Goal: Task Accomplishment & Management: Manage account settings

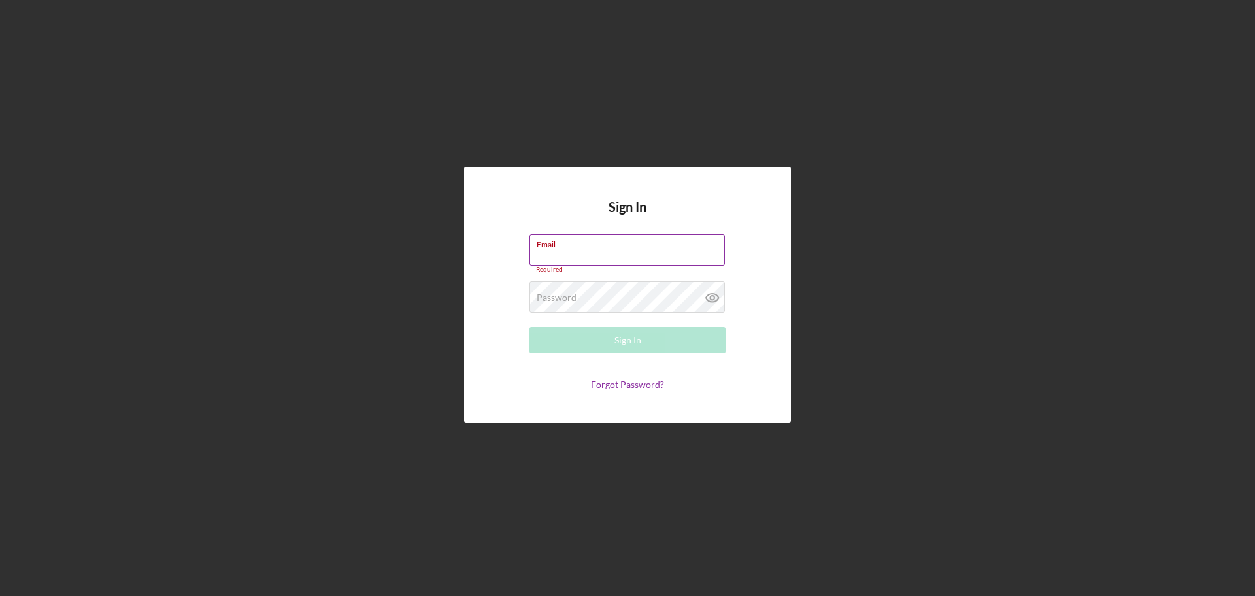
type input "[PERSON_NAME][EMAIL_ADDRESS][DOMAIN_NAME]"
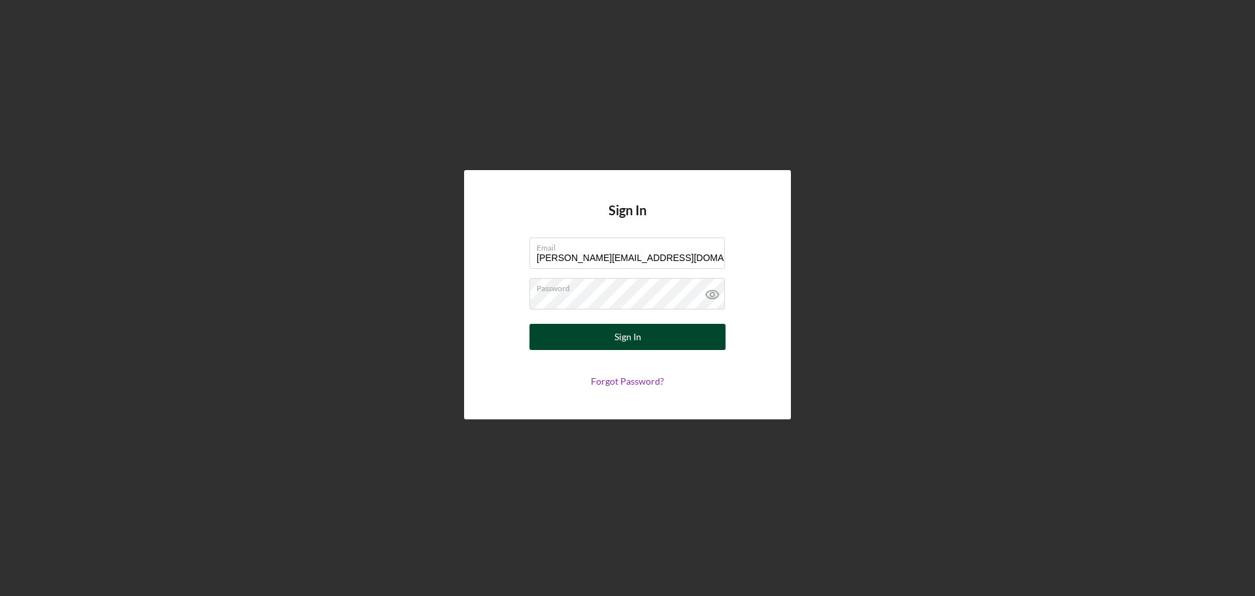
click at [652, 341] on button "Sign In" at bounding box center [628, 337] width 196 height 26
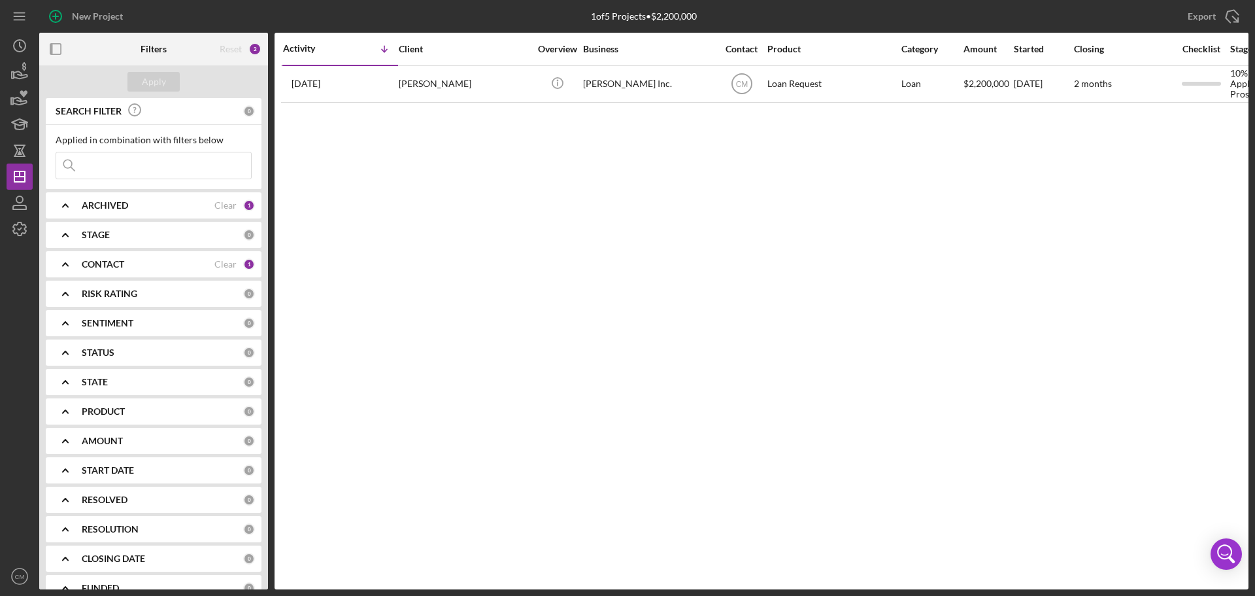
click at [210, 206] on div "ARCHIVED" at bounding box center [148, 205] width 133 height 10
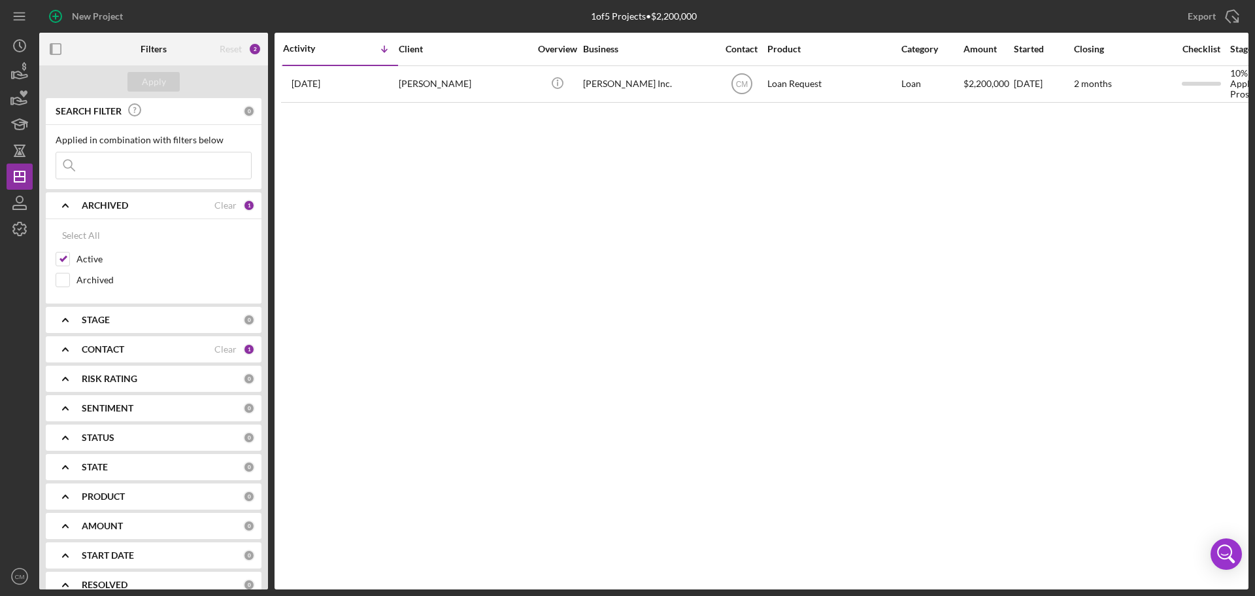
click at [133, 343] on div "CONTACT Clear 1" at bounding box center [168, 349] width 173 height 26
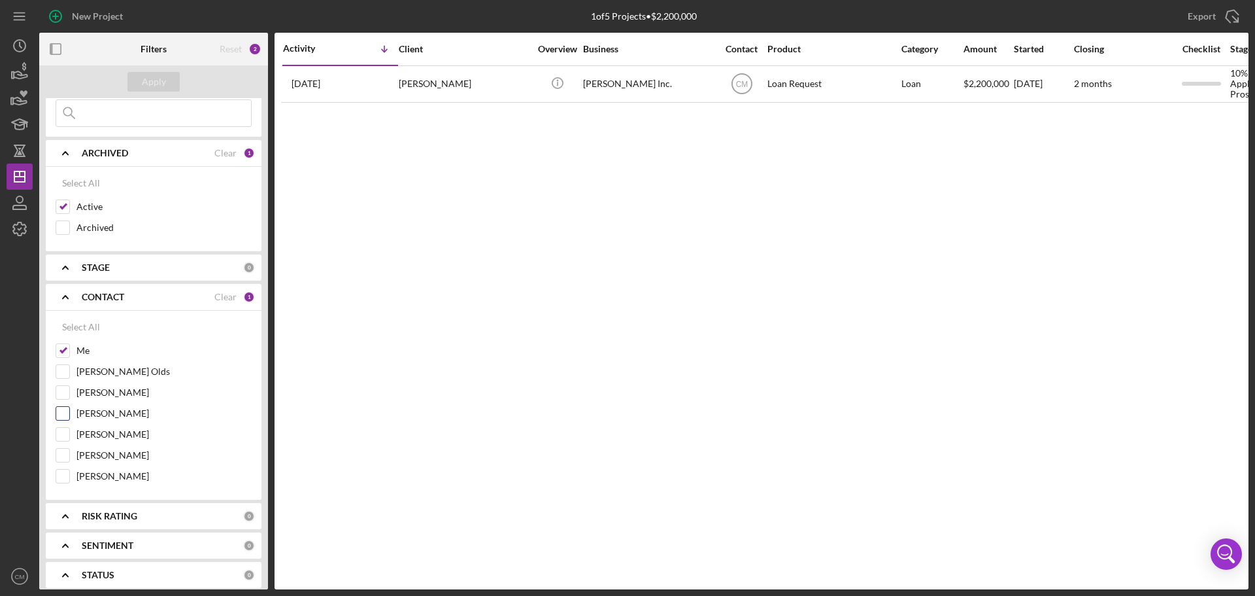
scroll to position [131, 0]
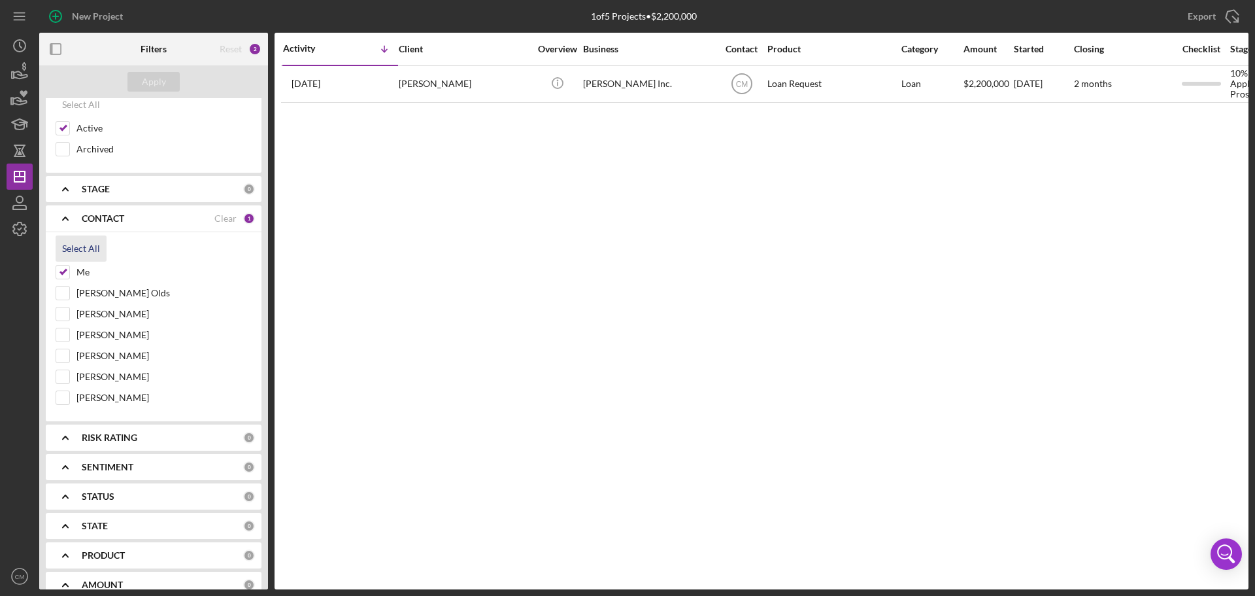
click at [78, 252] on div "Select All" at bounding box center [81, 248] width 38 height 26
checkbox input "true"
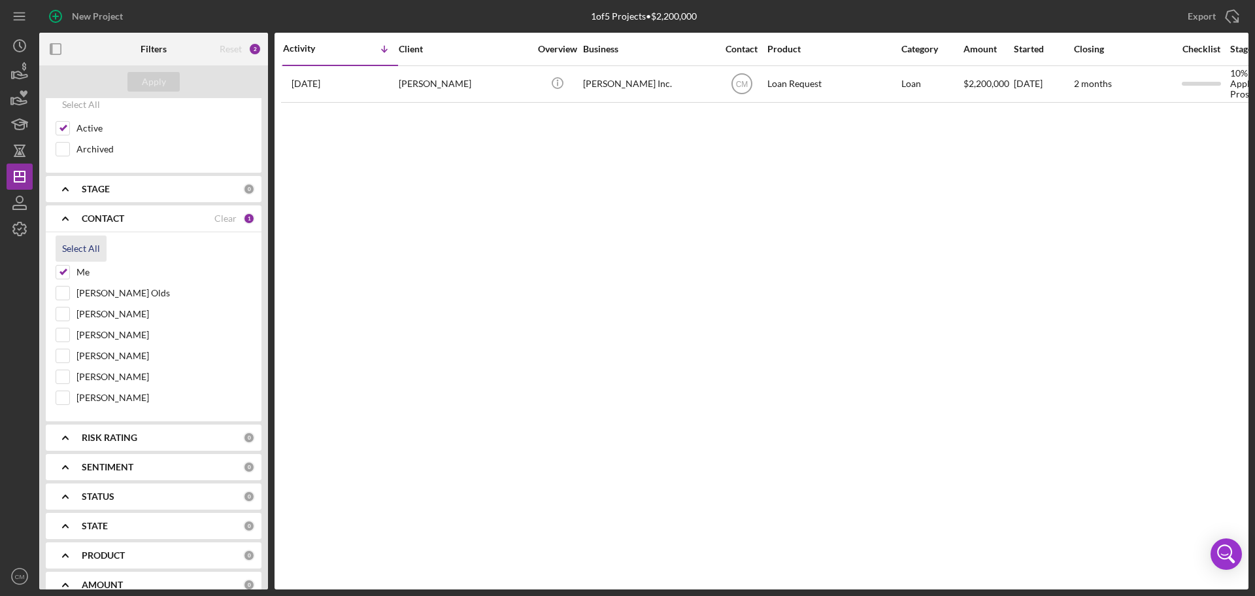
checkbox input "true"
click at [160, 85] on div "Apply" at bounding box center [154, 82] width 24 height 20
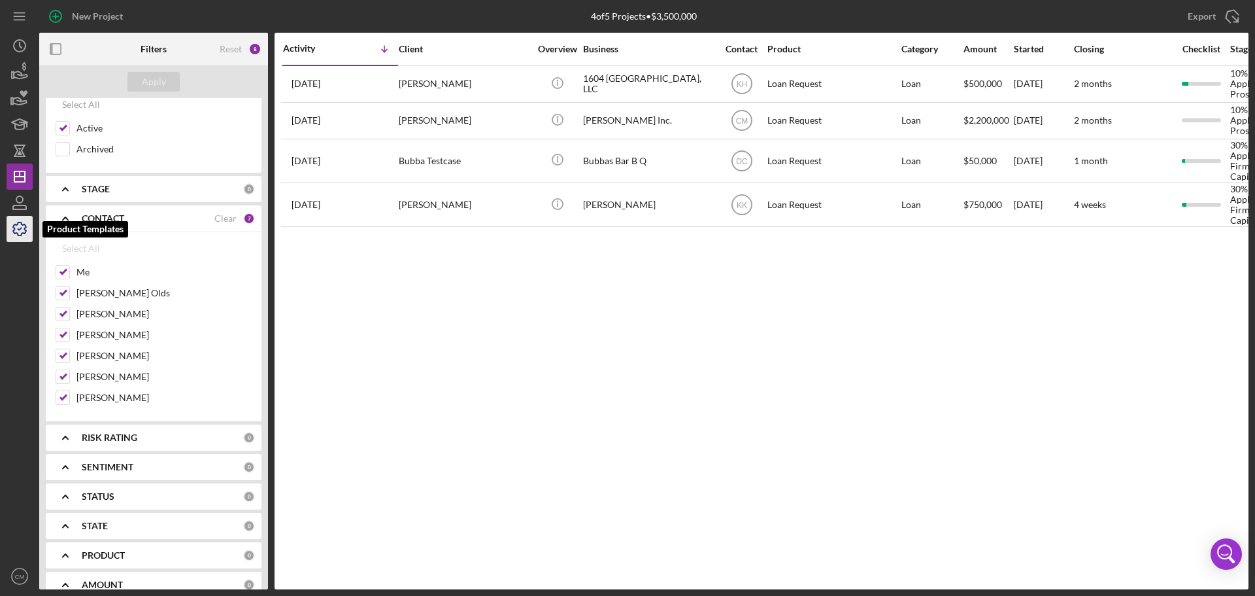
click at [20, 222] on icon "button" at bounding box center [19, 228] width 13 height 13
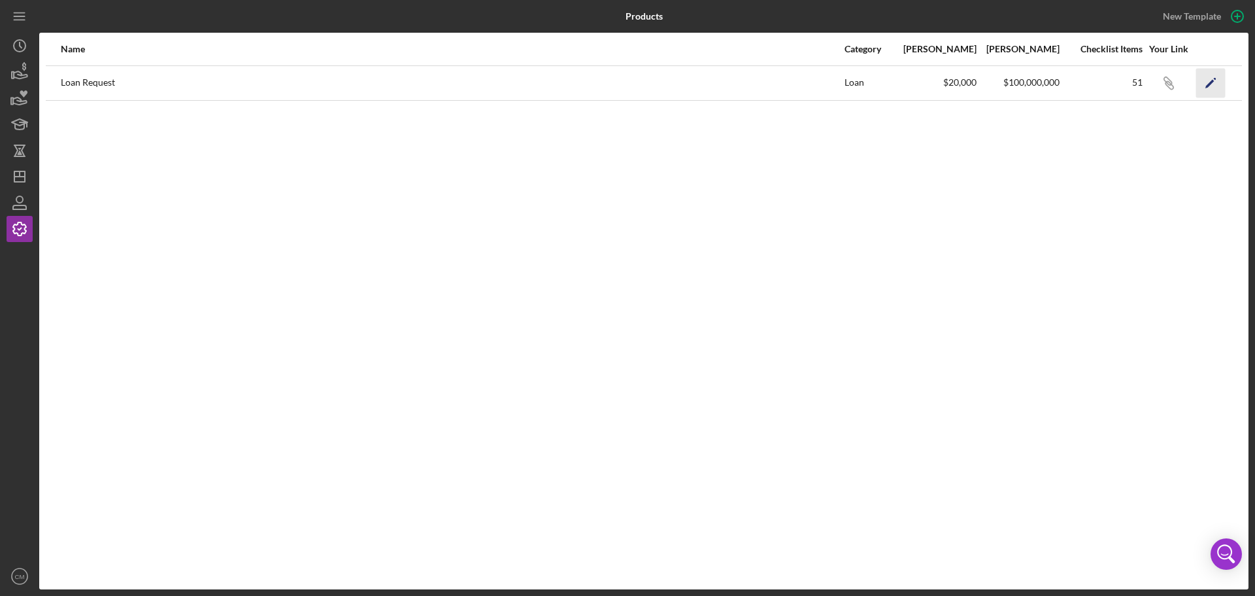
click at [1213, 78] on icon "Icon/Edit" at bounding box center [1210, 82] width 29 height 29
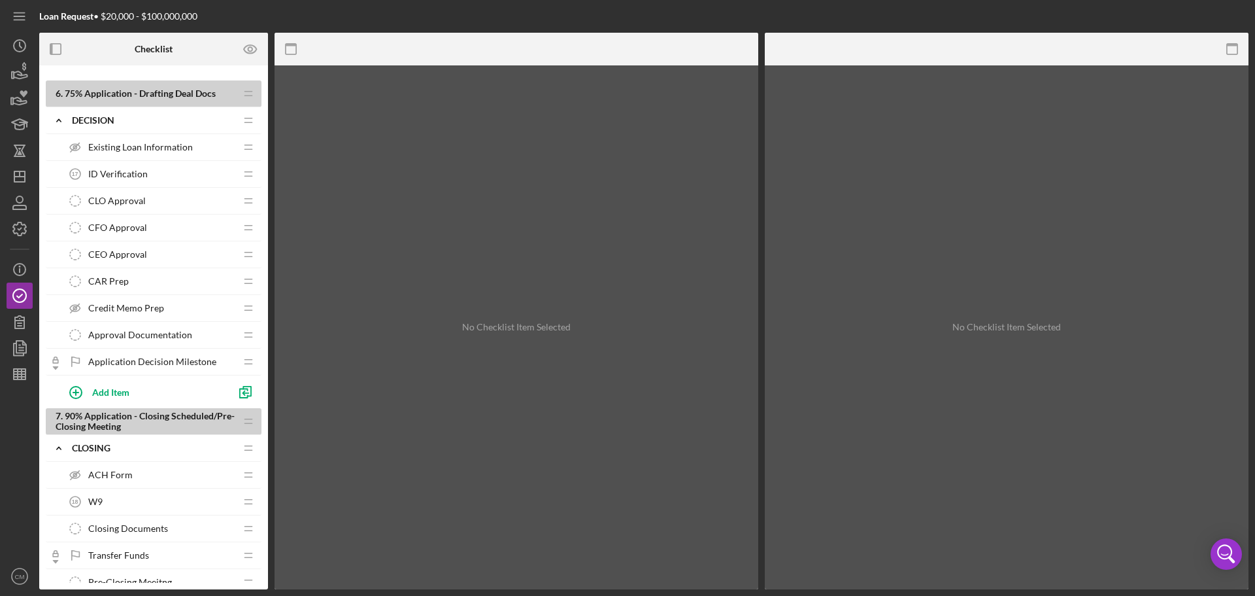
scroll to position [1308, 0]
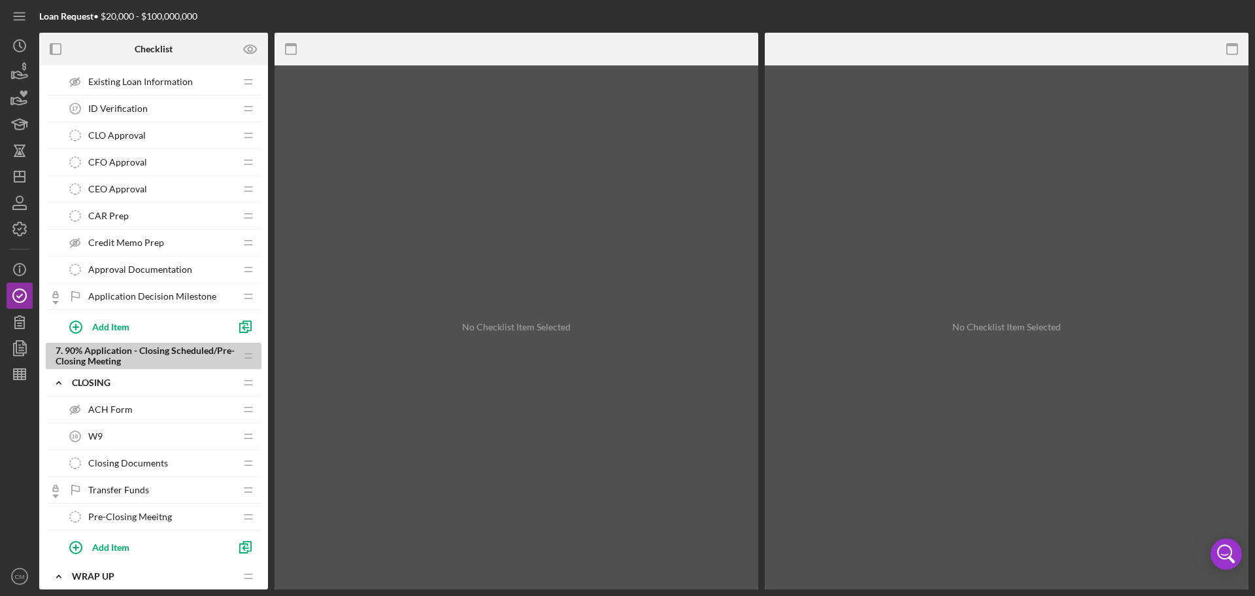
click at [112, 414] on span "ACH Form" at bounding box center [110, 409] width 44 height 10
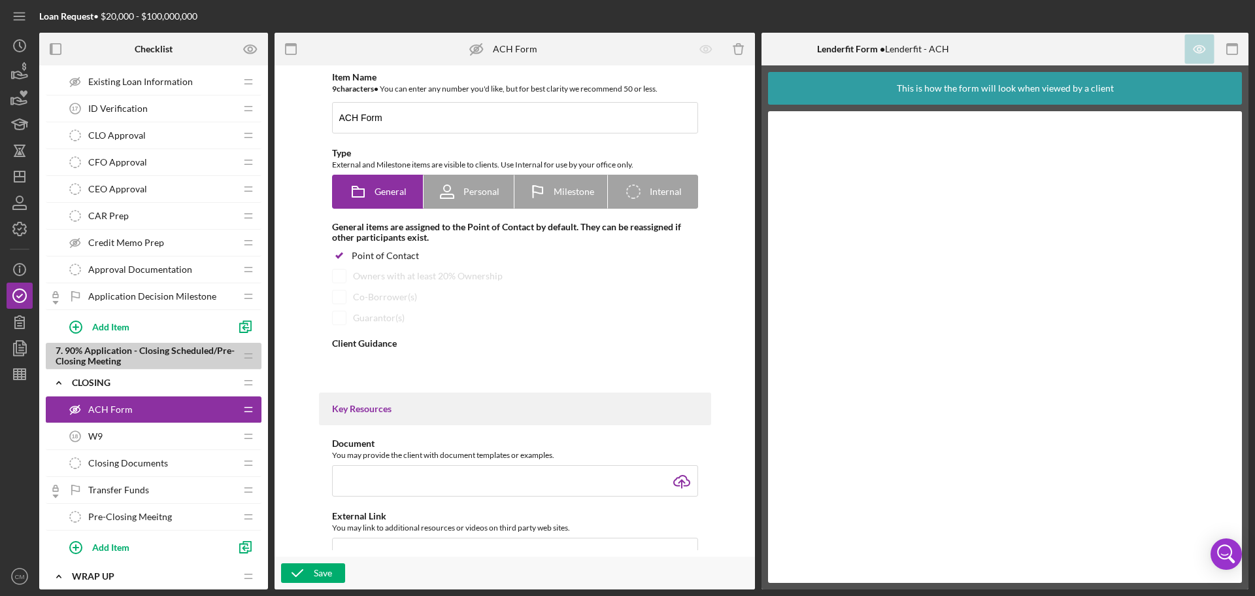
type textarea "<div>Please complete this form to provide your business bank account informatio…"
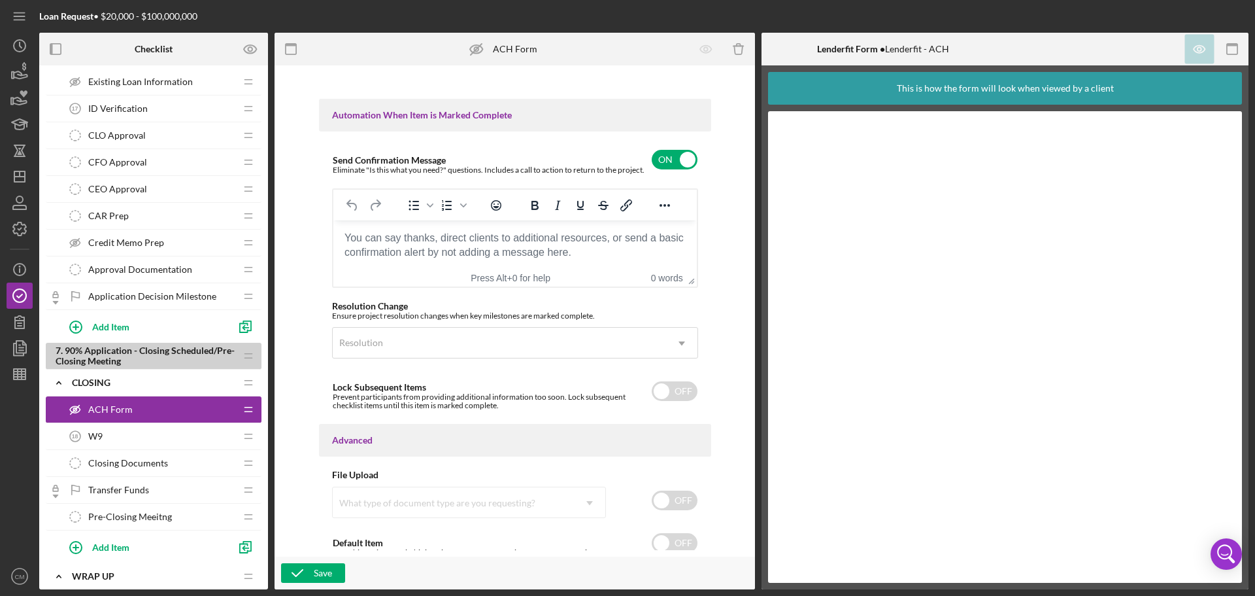
scroll to position [843, 0]
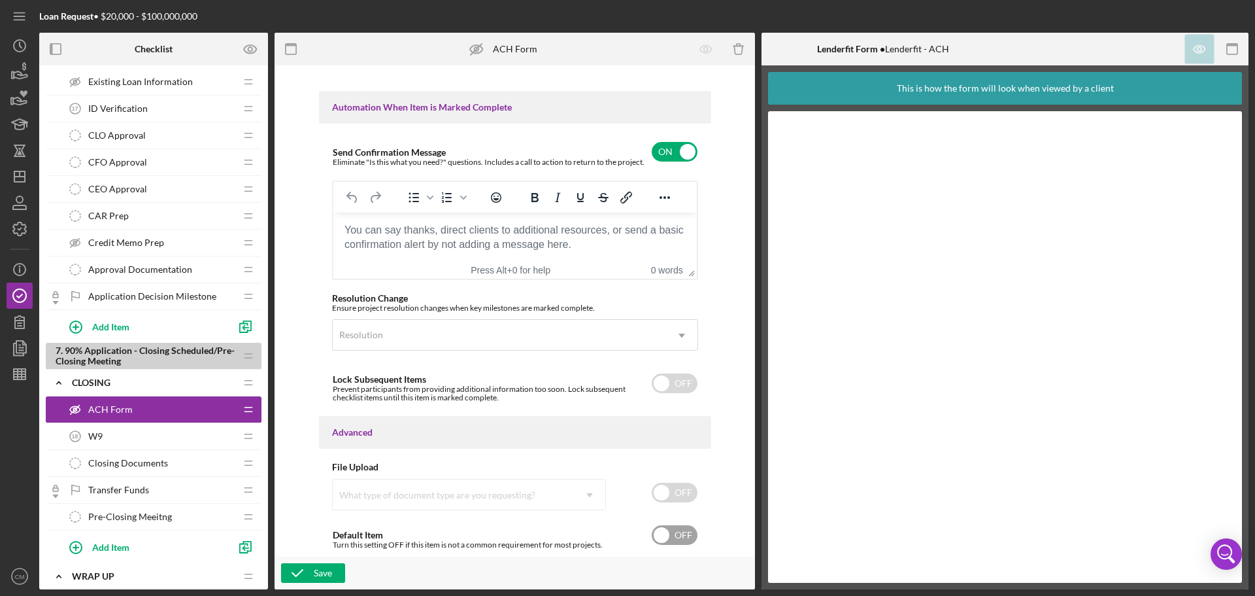
click at [677, 535] on input "checkbox" at bounding box center [675, 535] width 46 height 20
checkbox input "true"
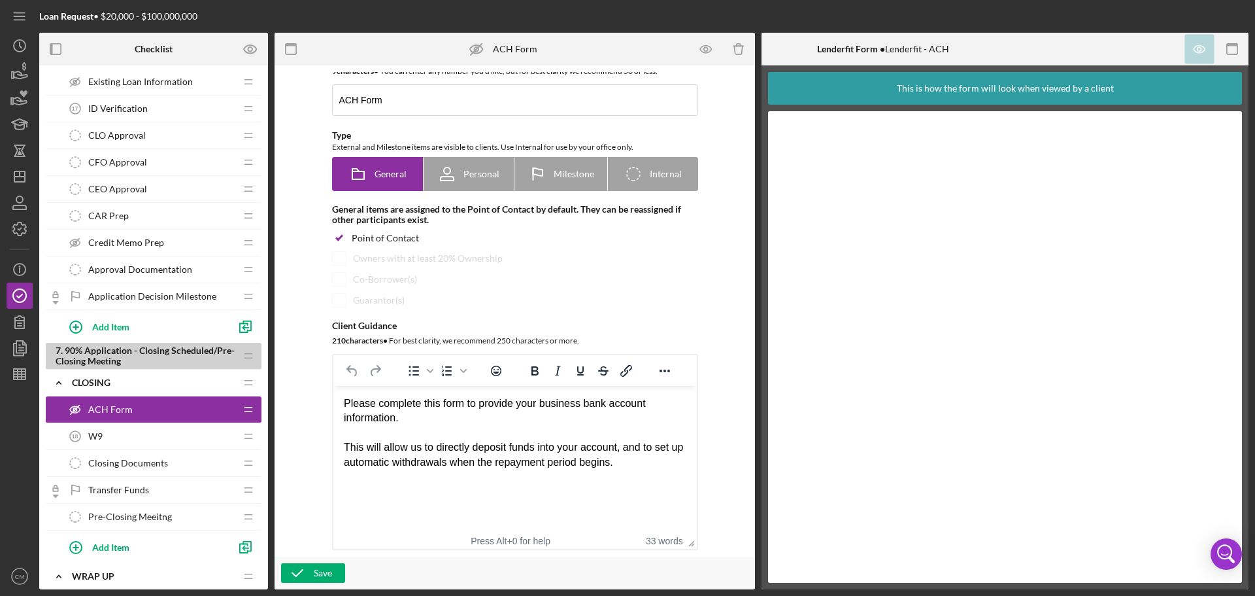
scroll to position [0, 0]
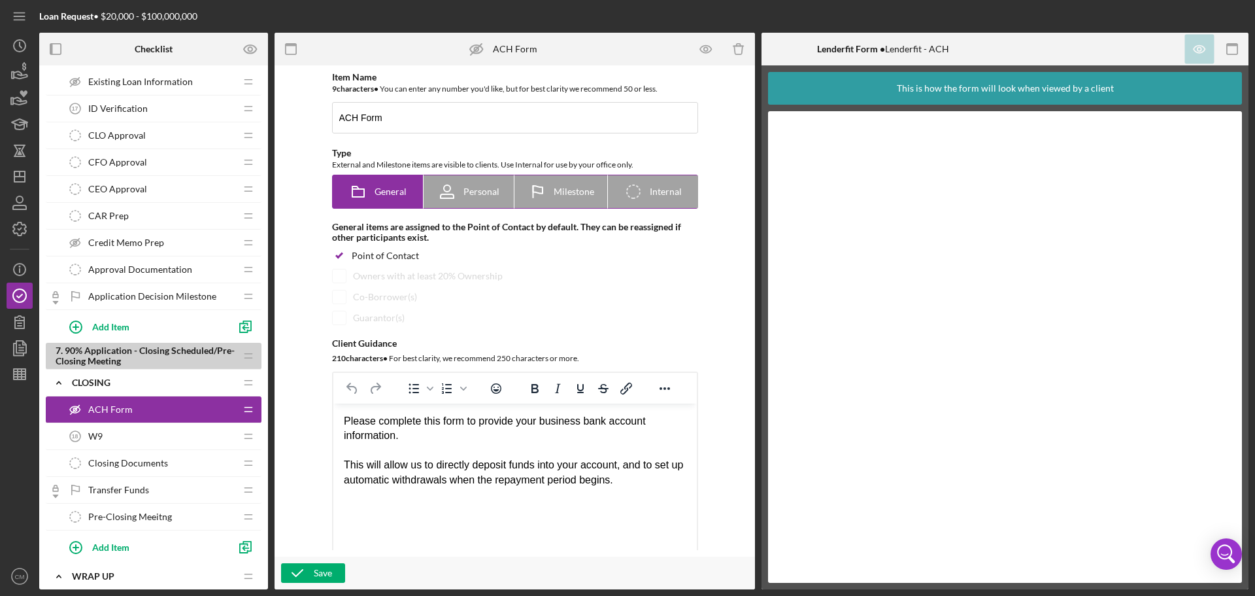
click at [667, 190] on span "Internal" at bounding box center [666, 191] width 32 height 10
radio input "false"
radio input "true"
checkbox input "false"
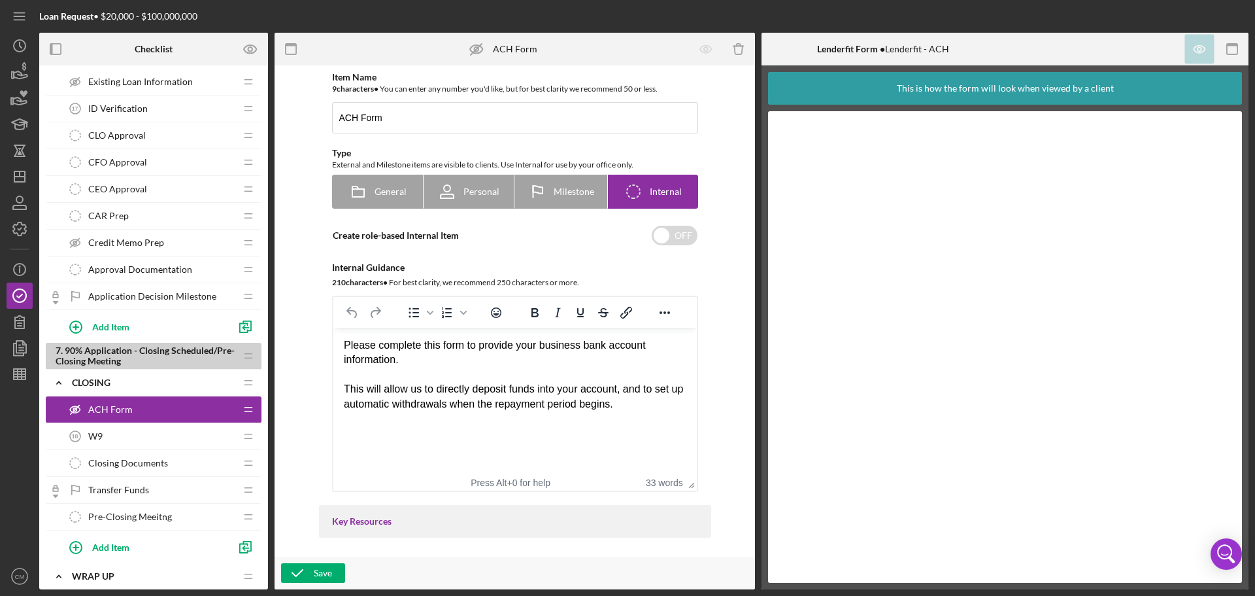
click at [459, 363] on div "Please complete this form to provide your business bank account information. Th…" at bounding box center [514, 374] width 343 height 73
click at [742, 54] on icon "button" at bounding box center [738, 50] width 8 height 8
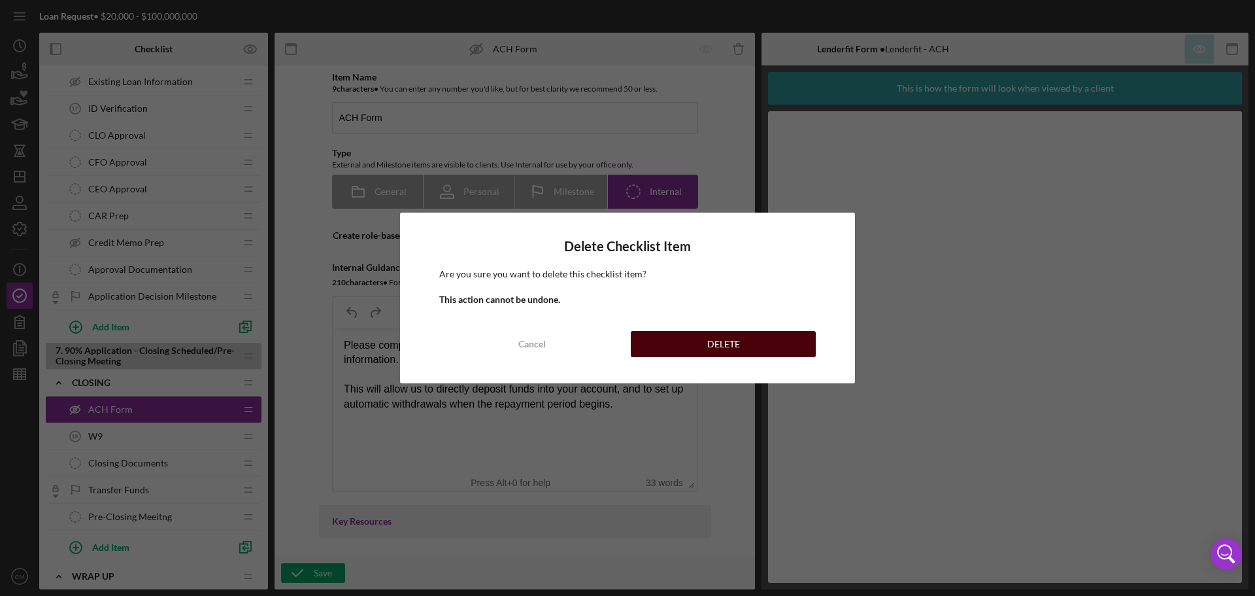
click at [691, 336] on button "DELETE" at bounding box center [723, 344] width 185 height 26
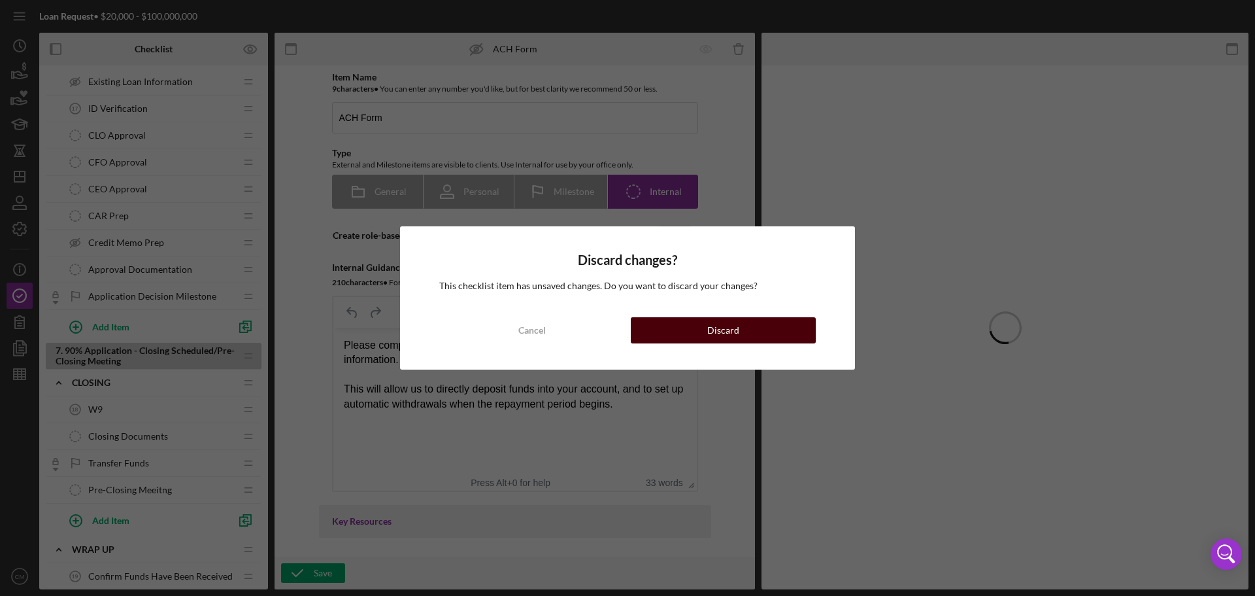
click at [722, 326] on div "Discard" at bounding box center [723, 330] width 32 height 26
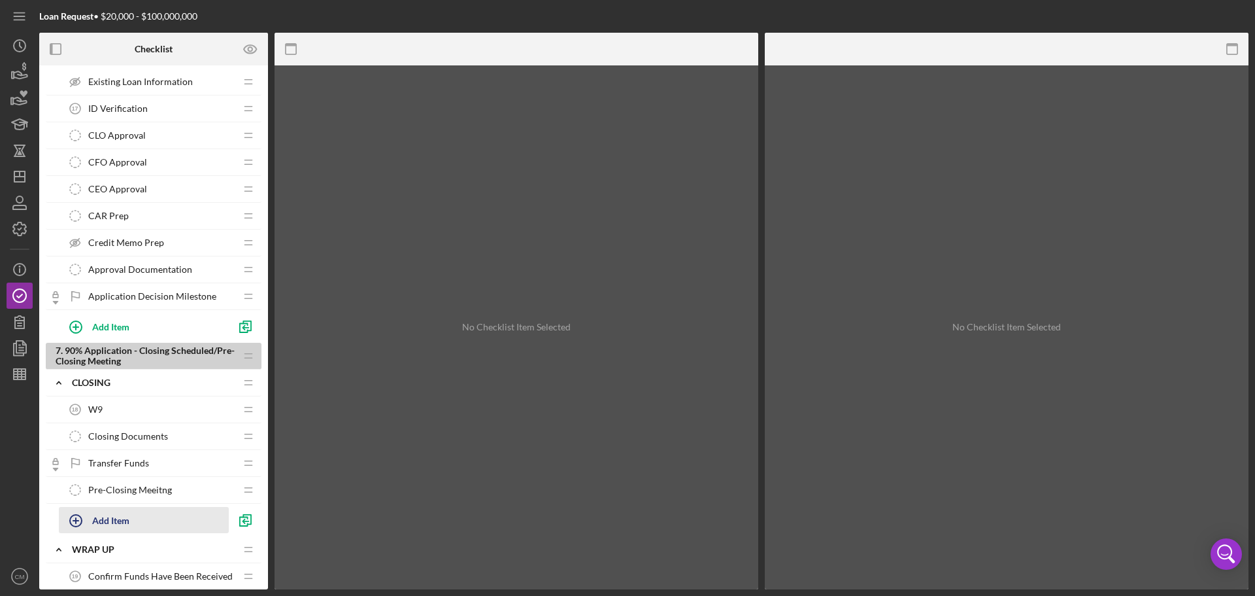
click at [109, 525] on div "Add Item" at bounding box center [110, 519] width 37 height 25
type input "ACH Form"
click at [308, 486] on div "No Checklist Item Selected" at bounding box center [517, 327] width 484 height 524
click at [124, 519] on div "Add Item" at bounding box center [110, 519] width 37 height 25
click at [123, 524] on div "Item Title" at bounding box center [160, 526] width 203 height 33
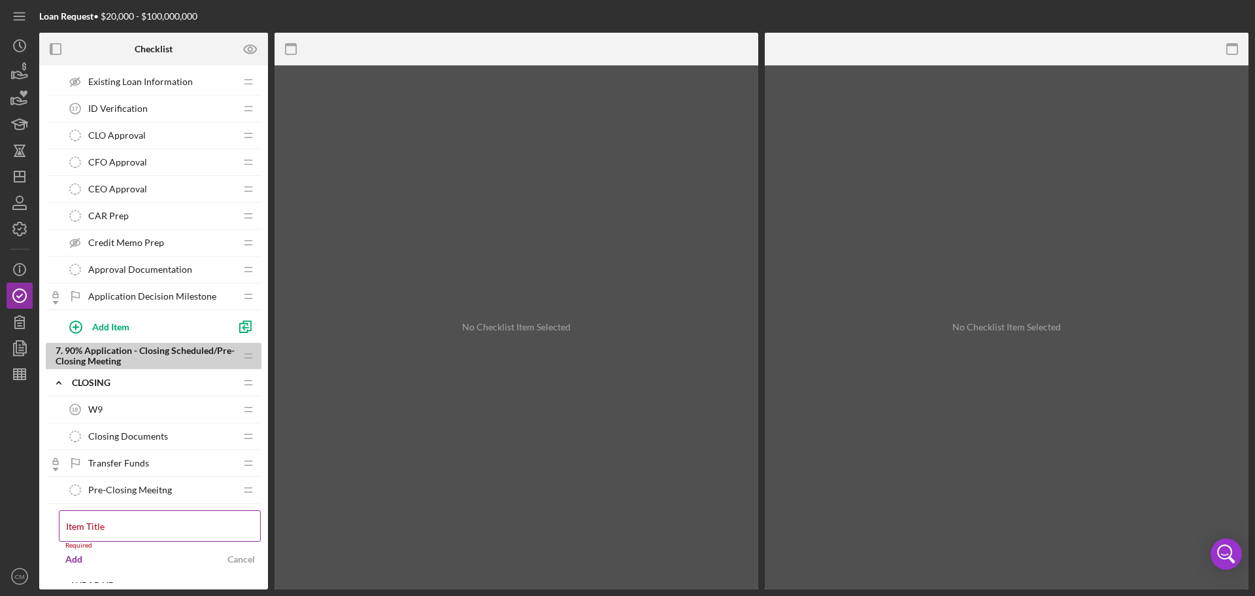
click at [114, 528] on input "Item Title" at bounding box center [160, 525] width 202 height 31
type input "ACH Form"
click at [77, 552] on div "Add" at bounding box center [73, 553] width 17 height 20
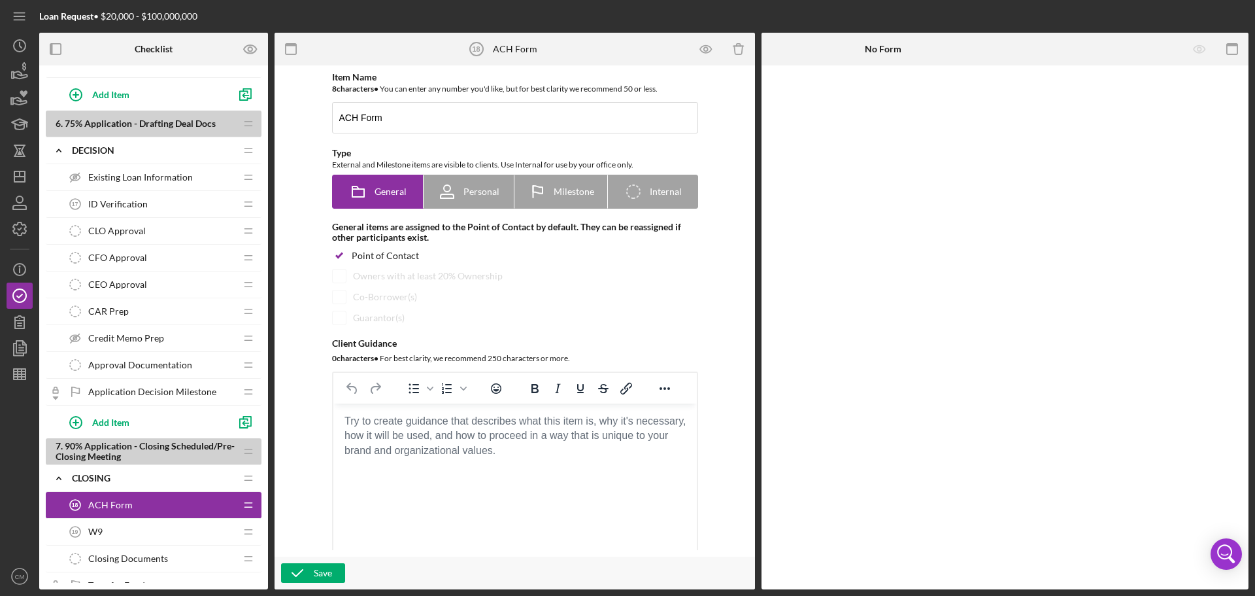
scroll to position [1225, 0]
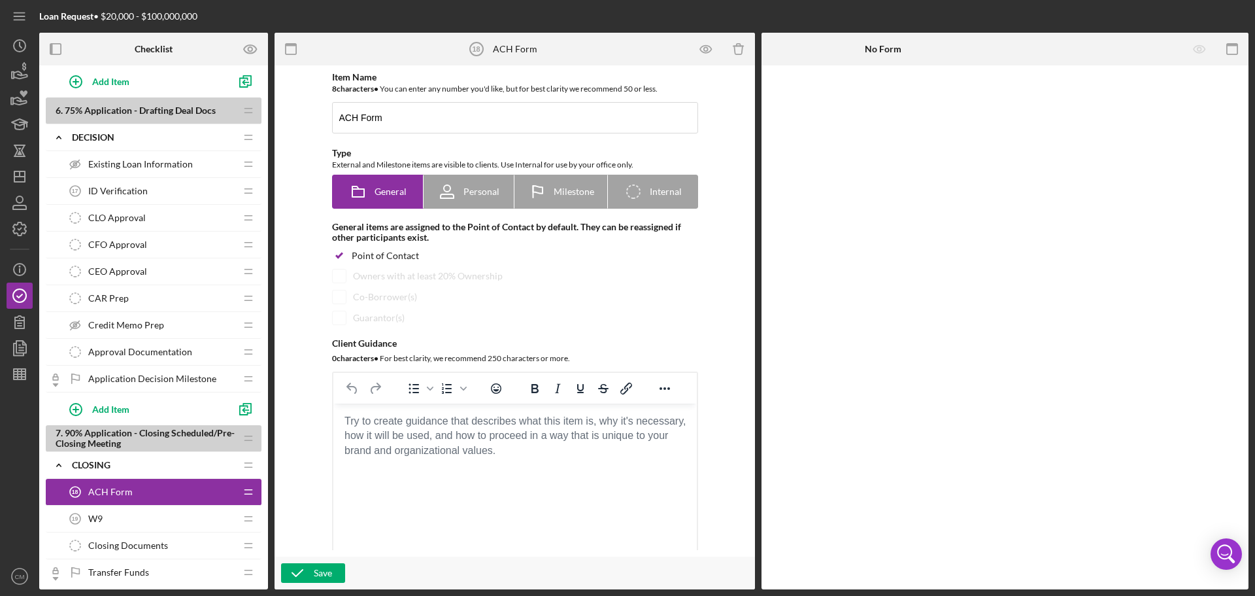
click at [142, 345] on div "Approval Documentation Approval Documentation" at bounding box center [148, 352] width 173 height 26
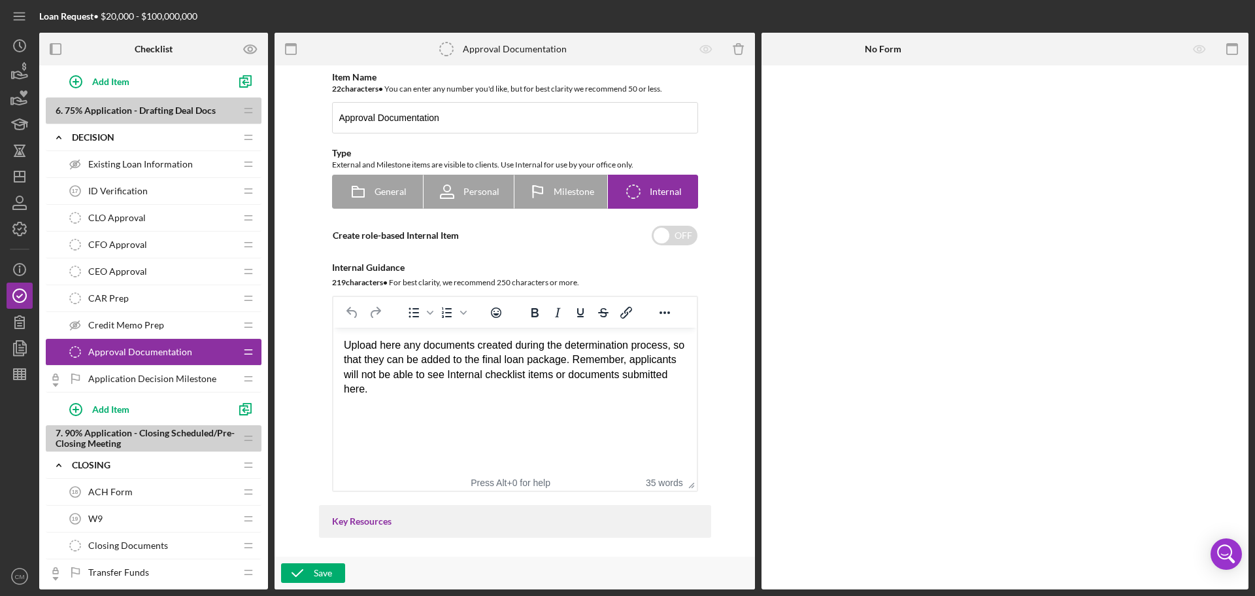
scroll to position [1291, 0]
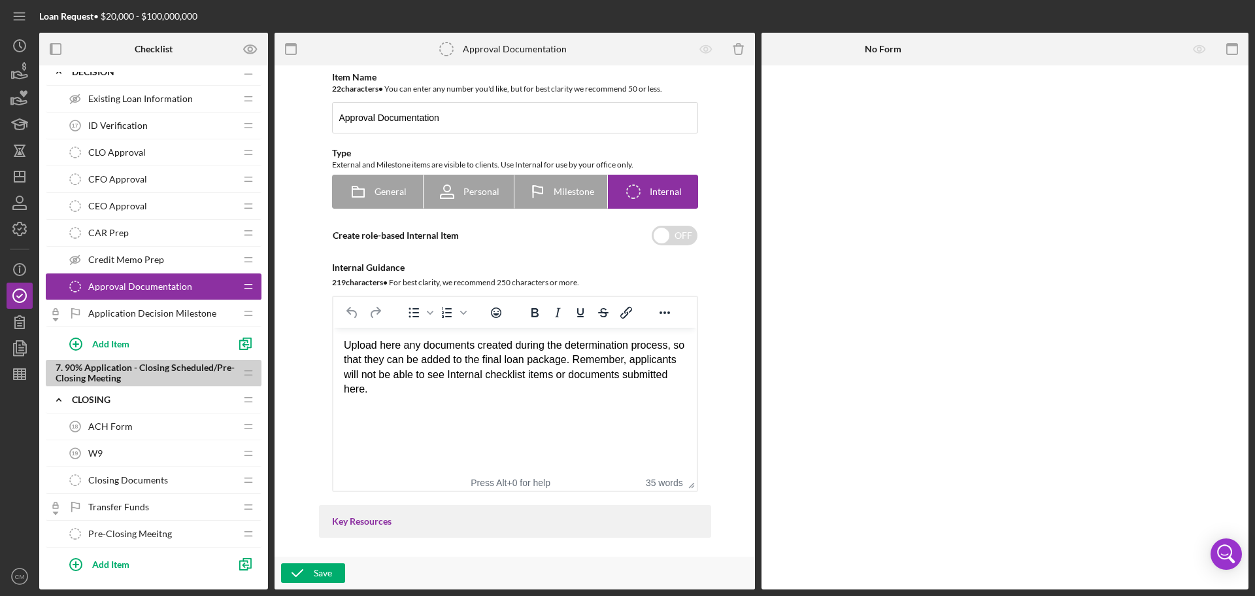
click at [131, 424] on div "ACH Form 18 ACH Form" at bounding box center [148, 426] width 173 height 26
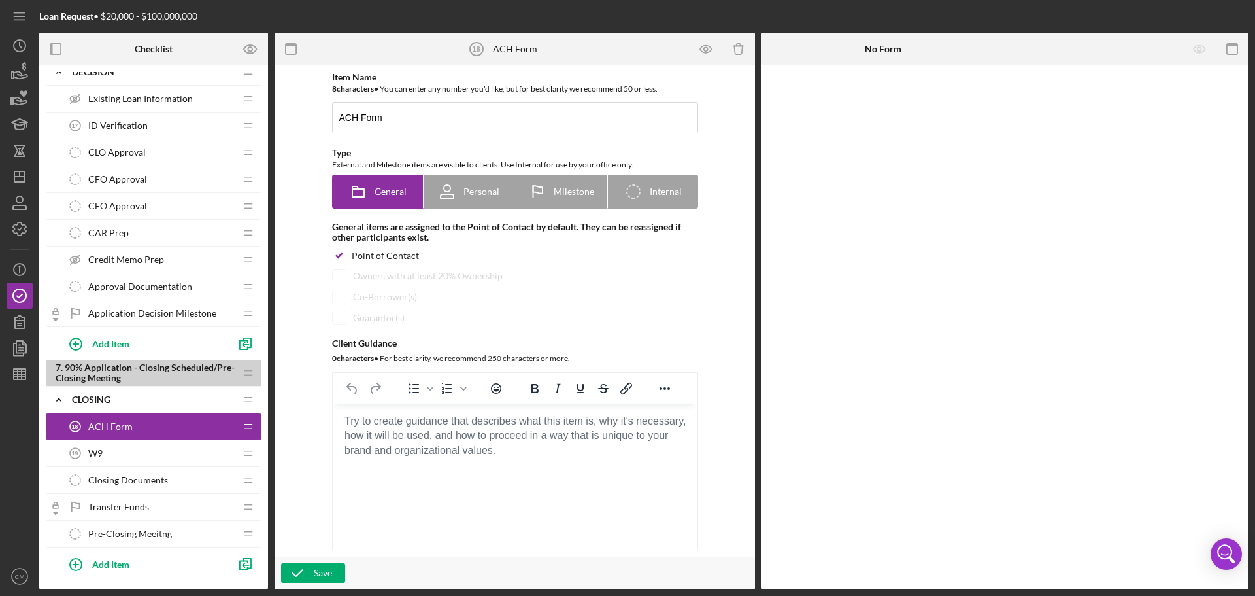
click at [391, 424] on body "Rich Text Area. Press ALT-0 for help." at bounding box center [514, 421] width 343 height 14
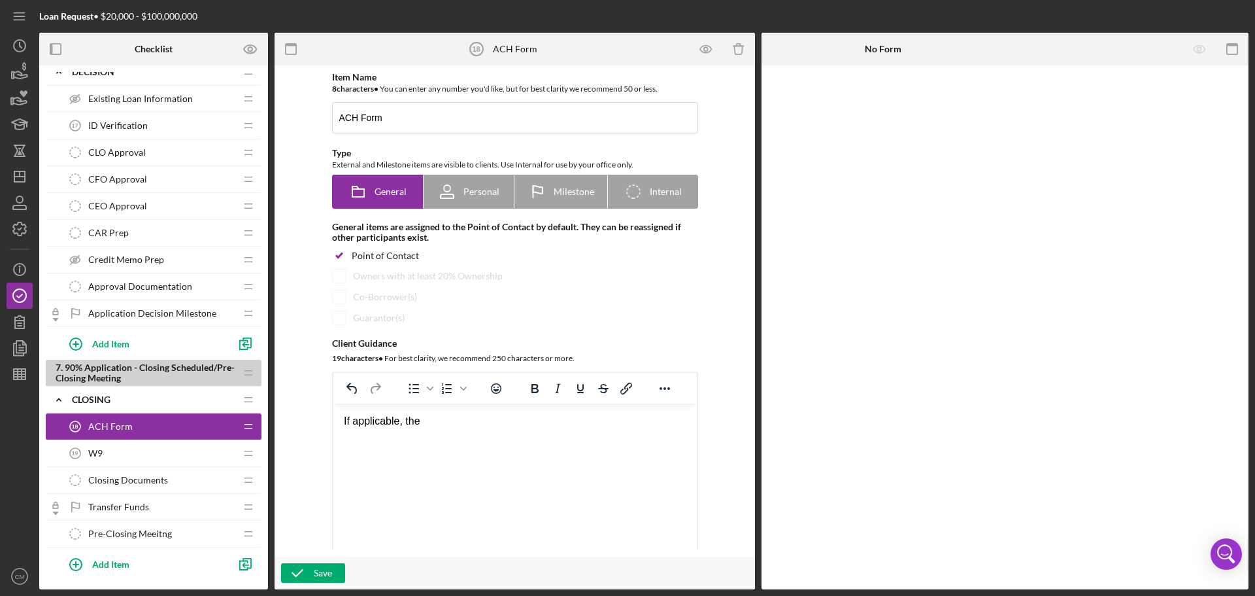
click at [457, 417] on div "If applicable, the" at bounding box center [514, 421] width 343 height 14
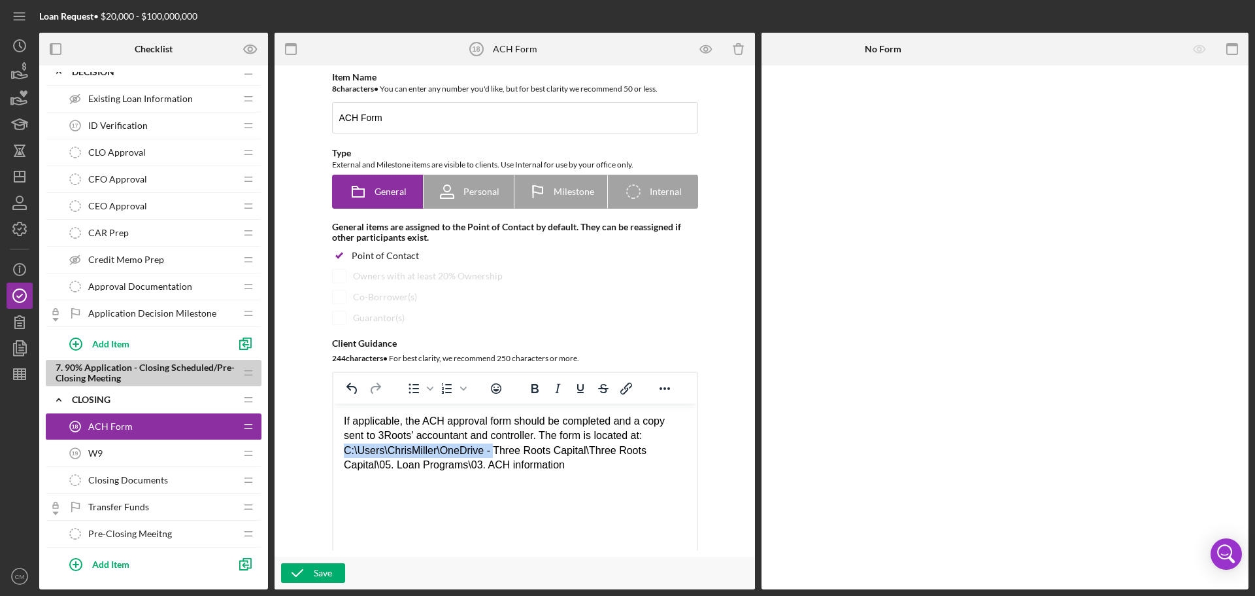
drag, startPoint x: 490, startPoint y: 447, endPoint x: 325, endPoint y: 452, distance: 165.5
click at [333, 452] on html "If applicable, the ACH approval form should be completed and a copy sent to 3Ro…" at bounding box center [514, 443] width 363 height 80
click at [324, 572] on div "Save" at bounding box center [323, 573] width 18 height 20
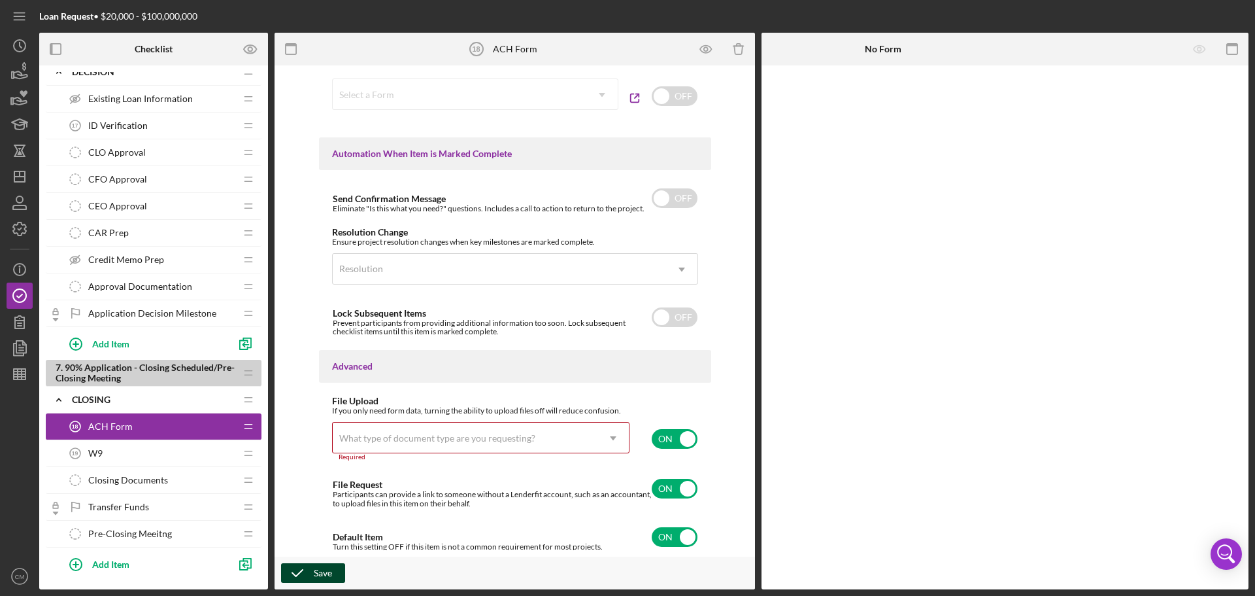
scroll to position [799, 0]
click at [669, 442] on input "checkbox" at bounding box center [675, 437] width 46 height 20
checkbox input "false"
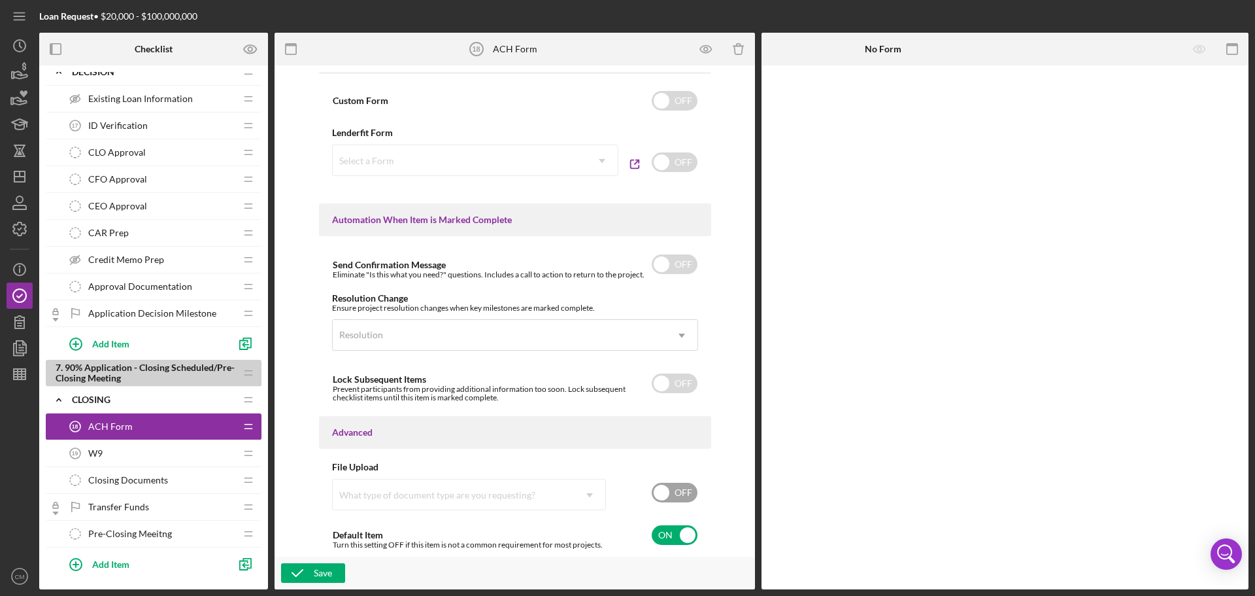
scroll to position [731, 0]
click at [677, 379] on input "checkbox" at bounding box center [675, 383] width 46 height 20
click at [673, 388] on input "checkbox" at bounding box center [675, 383] width 46 height 20
checkbox input "false"
click at [667, 490] on input "checkbox" at bounding box center [675, 492] width 46 height 20
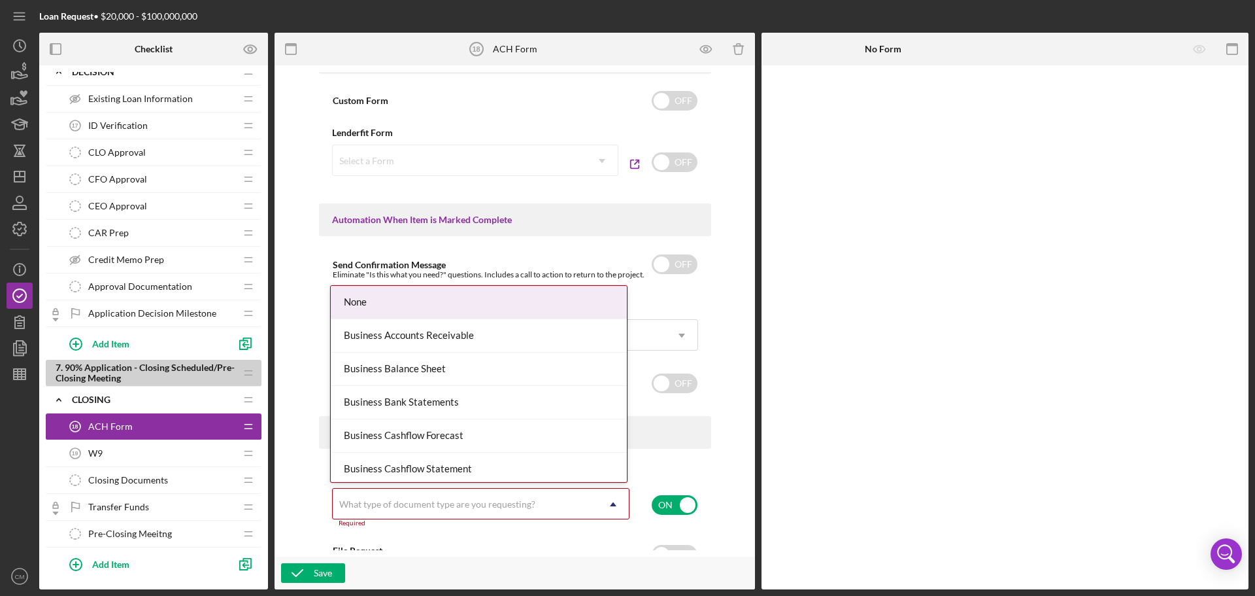
click at [544, 499] on div "What type of document type are you requesting?" at bounding box center [465, 504] width 265 height 30
click at [369, 301] on div "None" at bounding box center [479, 302] width 296 height 33
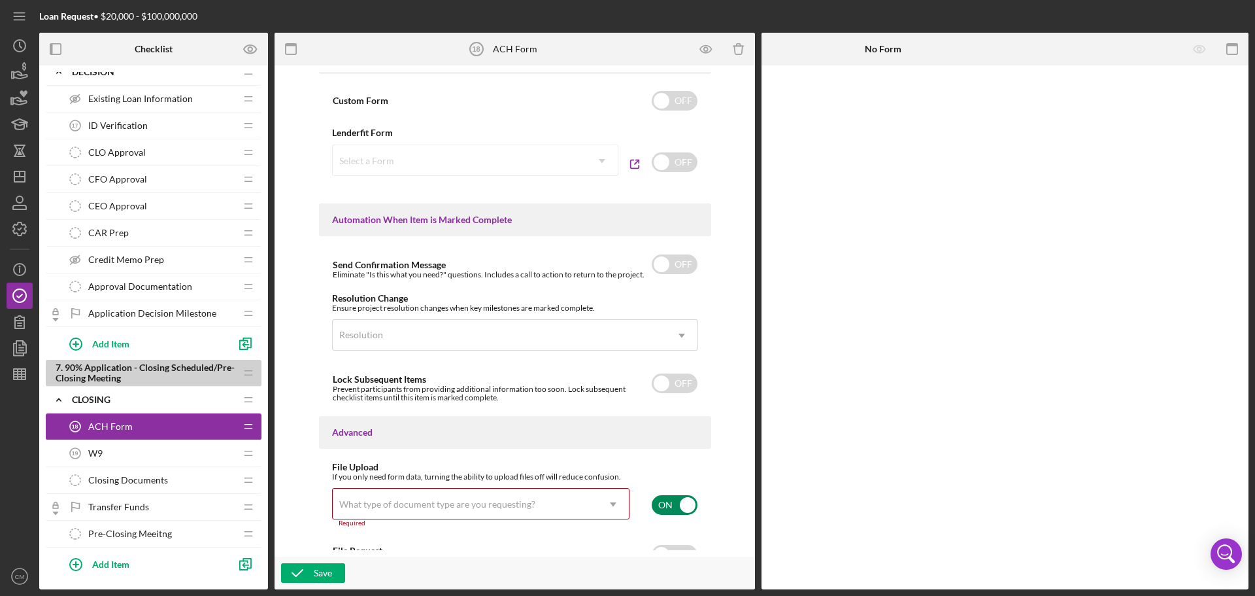
click at [679, 501] on input "checkbox" at bounding box center [675, 505] width 46 height 20
checkbox input "false"
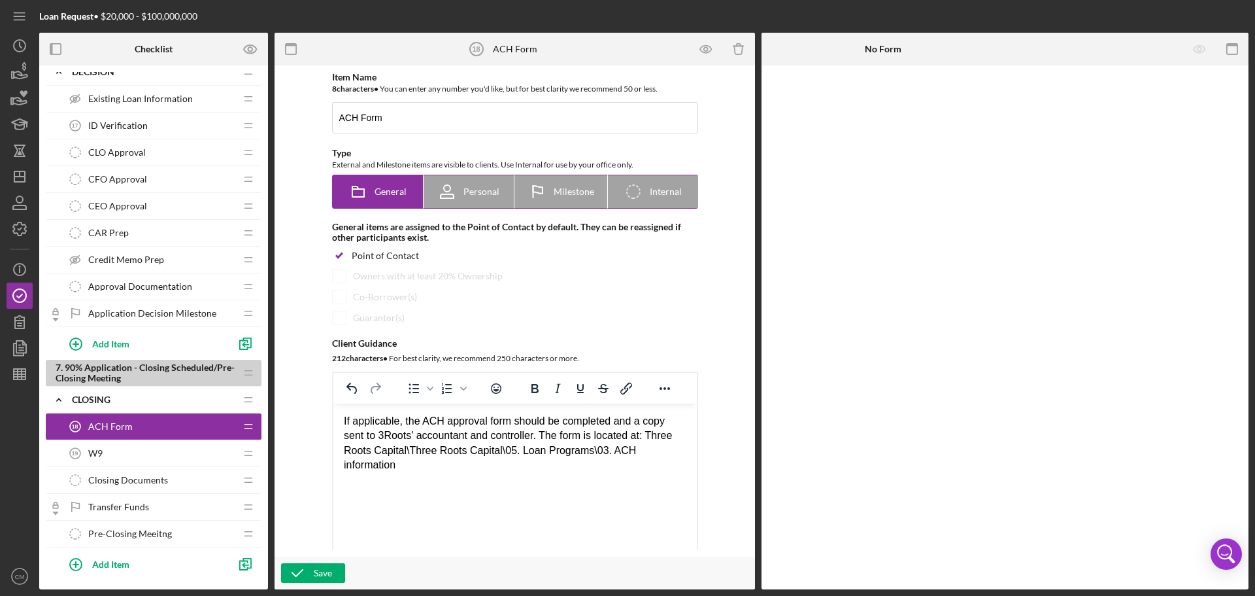
click at [642, 195] on icon "Icon/Checklist Item Internal" at bounding box center [633, 191] width 33 height 33
radio input "false"
radio input "true"
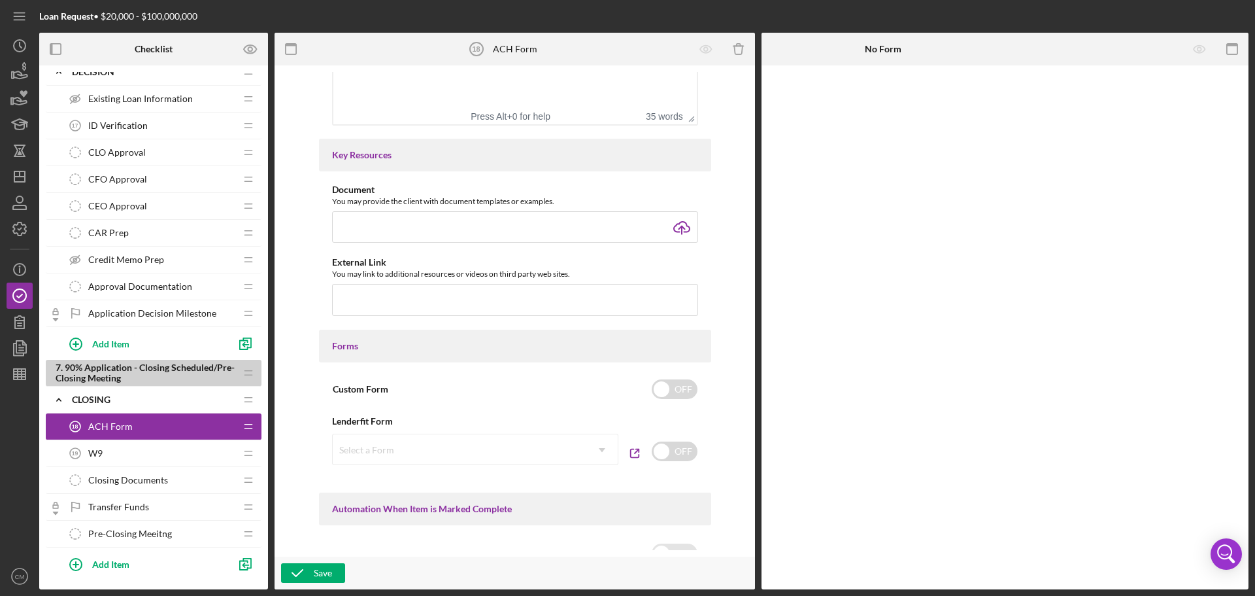
scroll to position [392, 0]
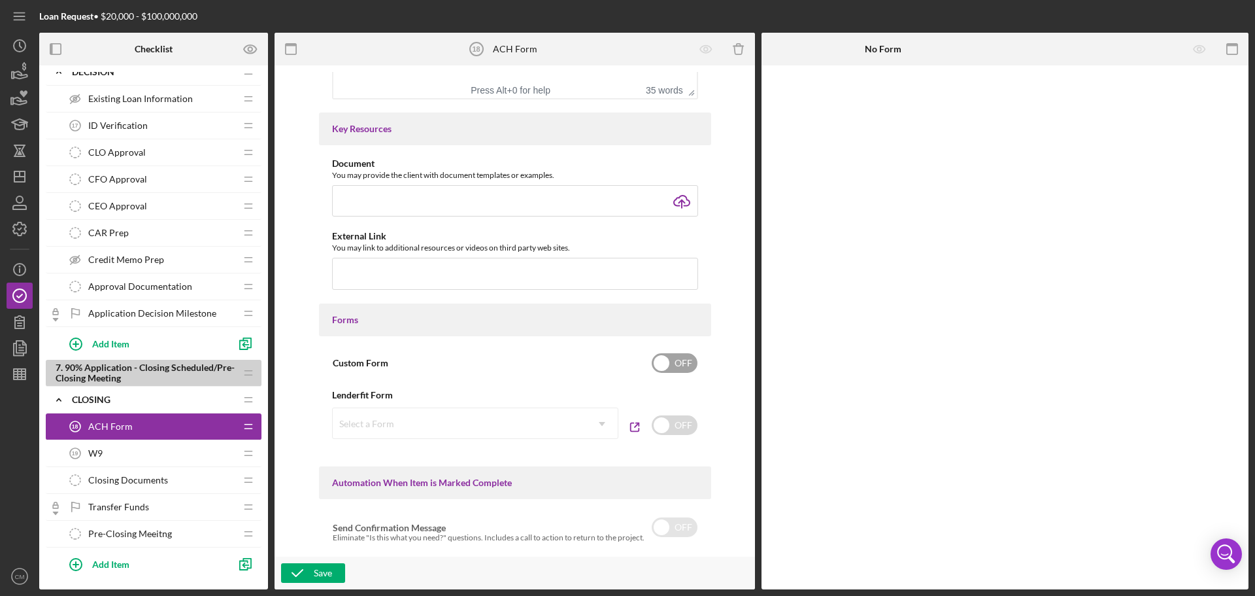
click at [657, 361] on input "checkbox" at bounding box center [675, 363] width 46 height 20
checkbox input "true"
click at [822, 105] on div "Add Form Element" at bounding box center [852, 101] width 76 height 26
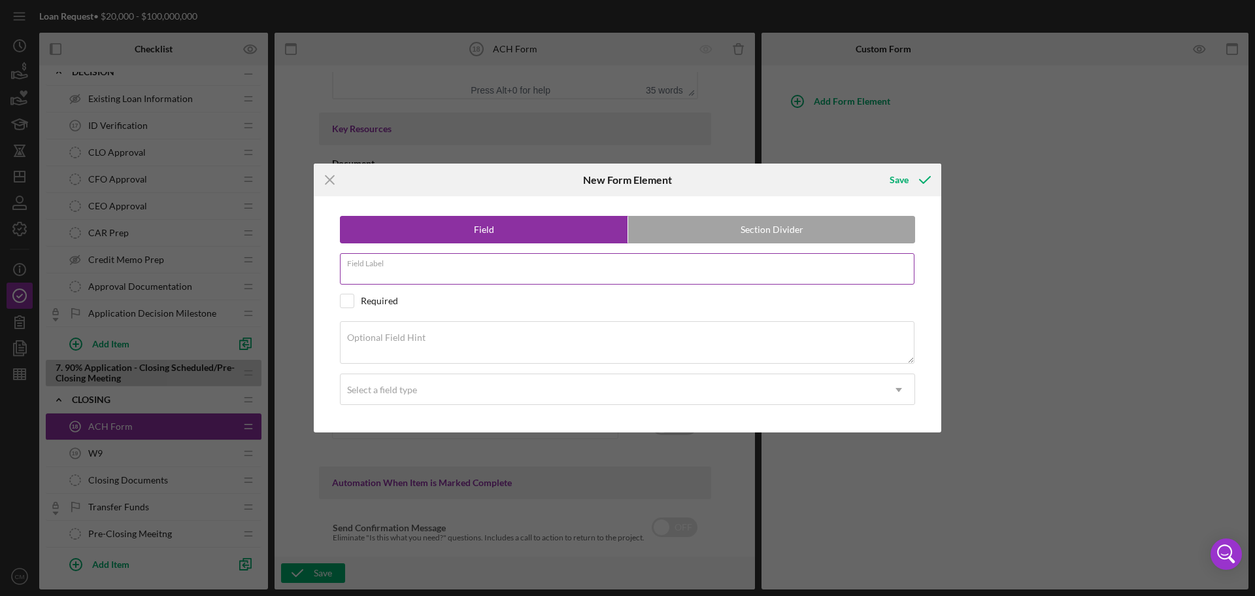
click at [488, 271] on input "Field Label" at bounding box center [627, 268] width 575 height 31
type input "ACH Form Completed"
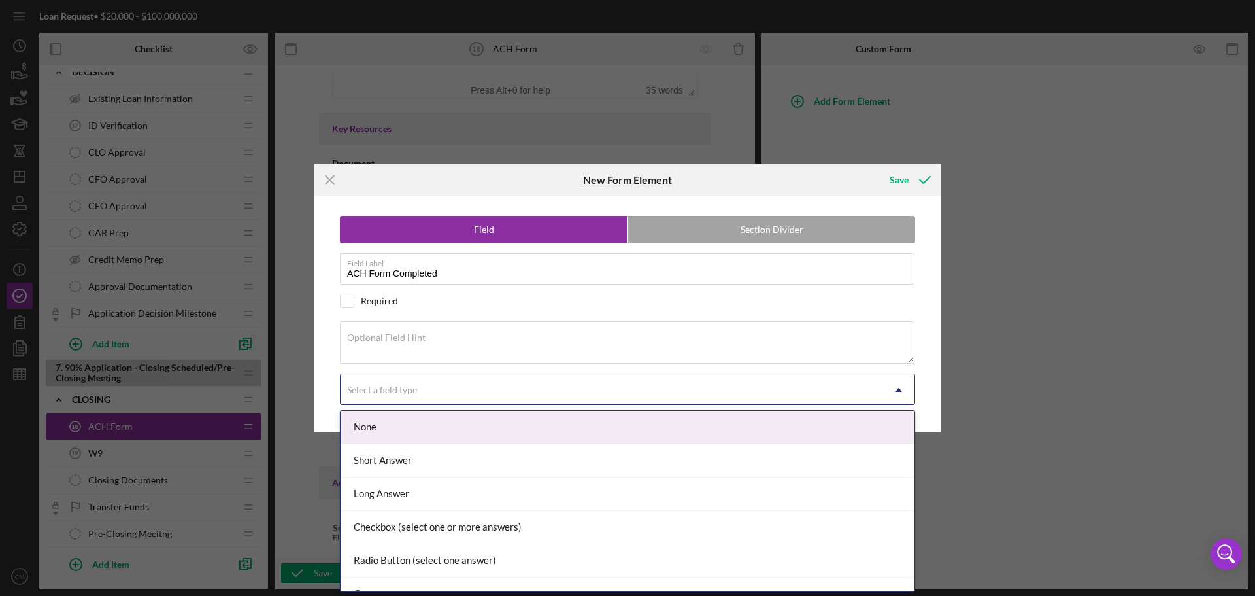
click at [431, 392] on div "Select a field type" at bounding box center [612, 390] width 543 height 30
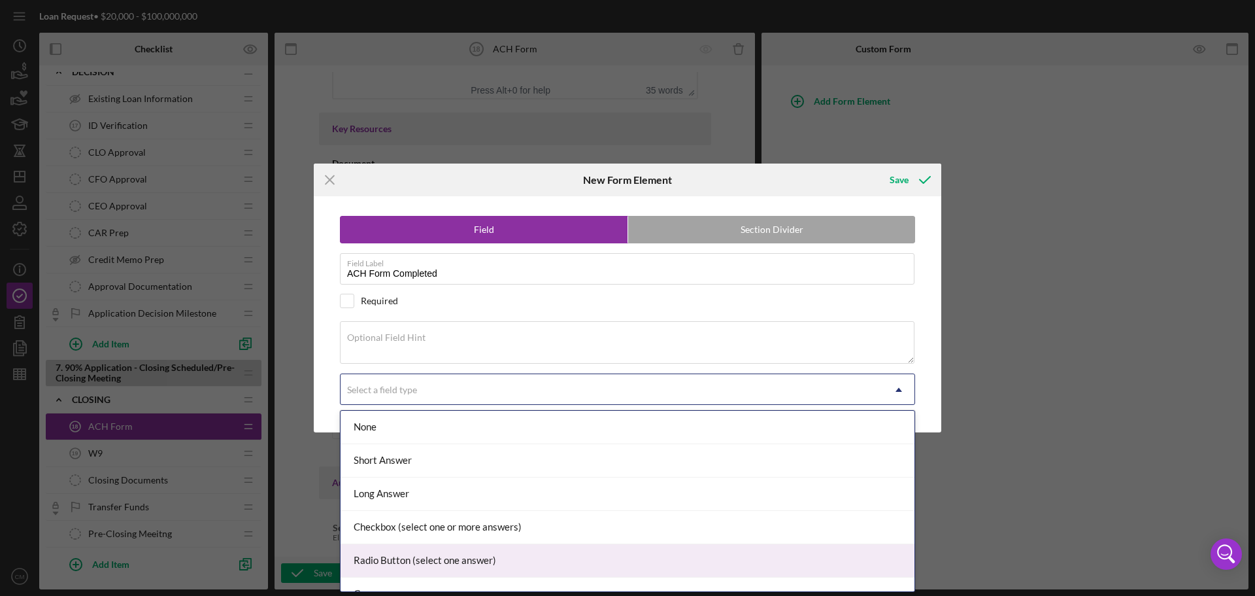
scroll to position [65, 0]
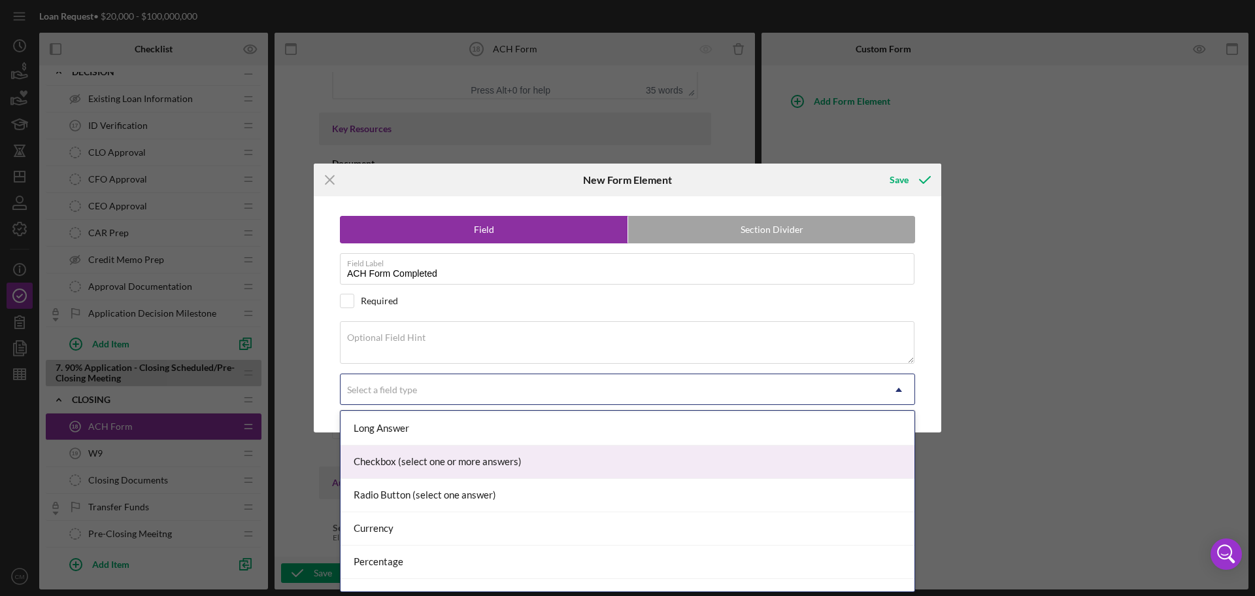
click at [464, 455] on div "Checkbox (select one or more answers)" at bounding box center [628, 461] width 574 height 33
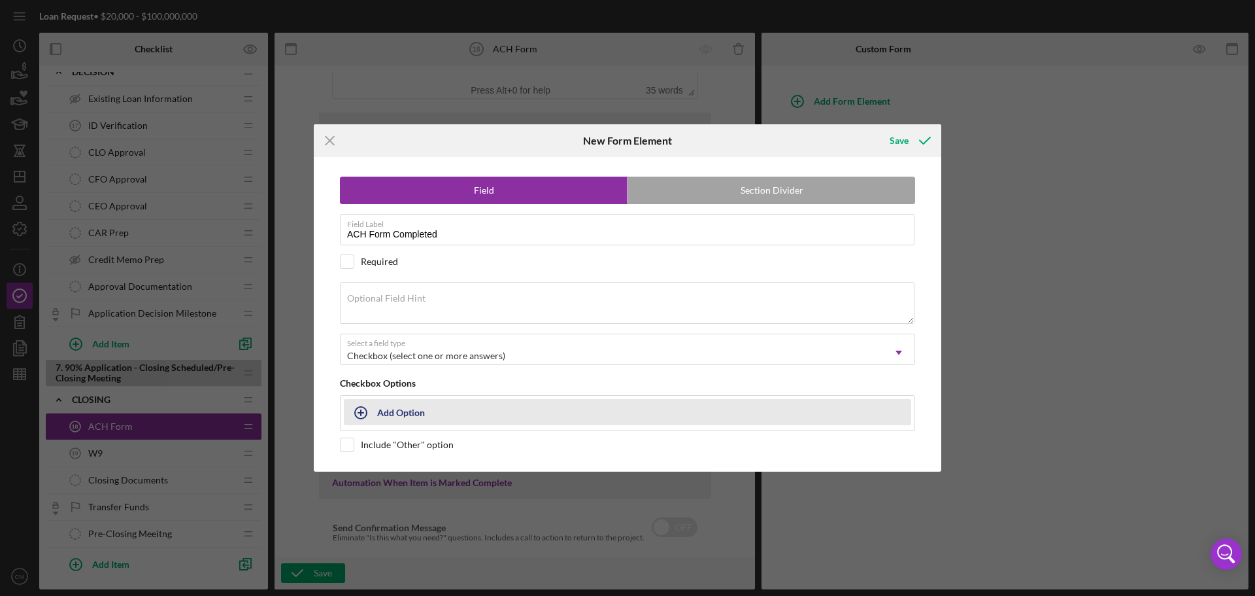
click at [416, 409] on div "Add Option" at bounding box center [401, 411] width 48 height 25
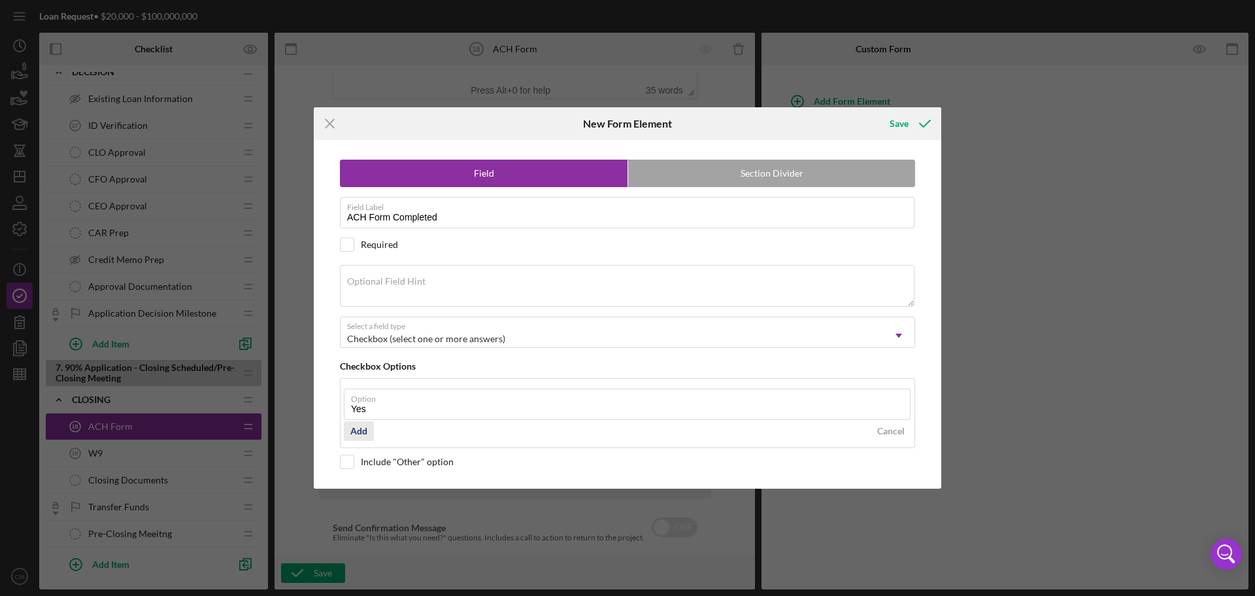
type input "Yes"
click at [361, 428] on div "Add" at bounding box center [358, 431] width 17 height 20
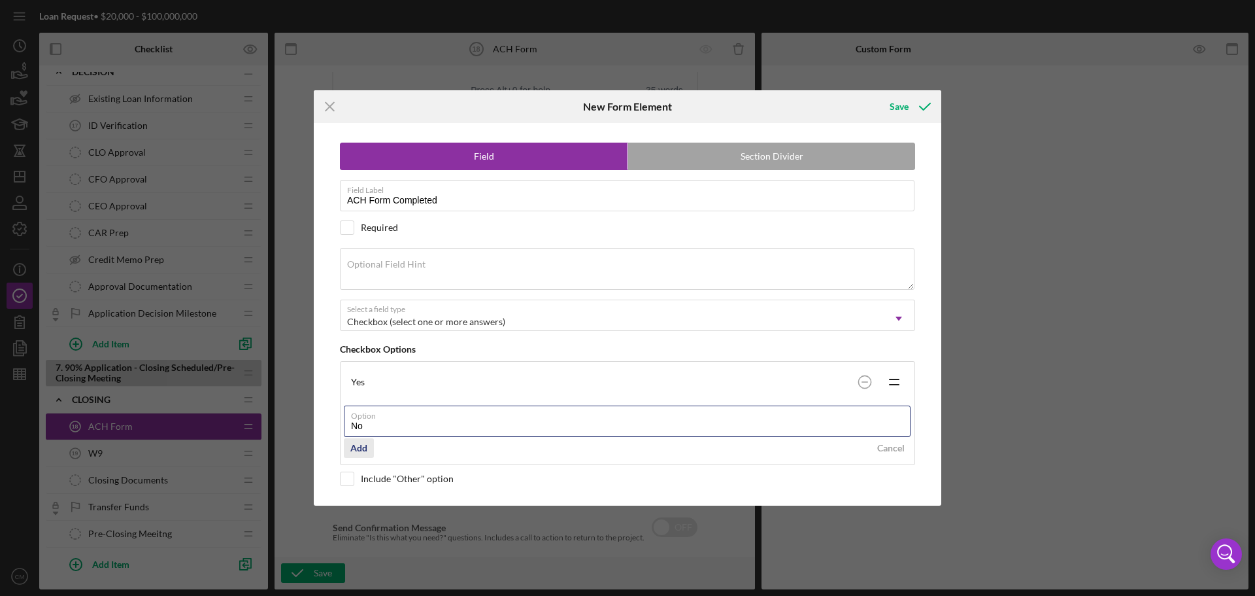
type input "No"
click at [359, 448] on div "Add" at bounding box center [358, 448] width 17 height 20
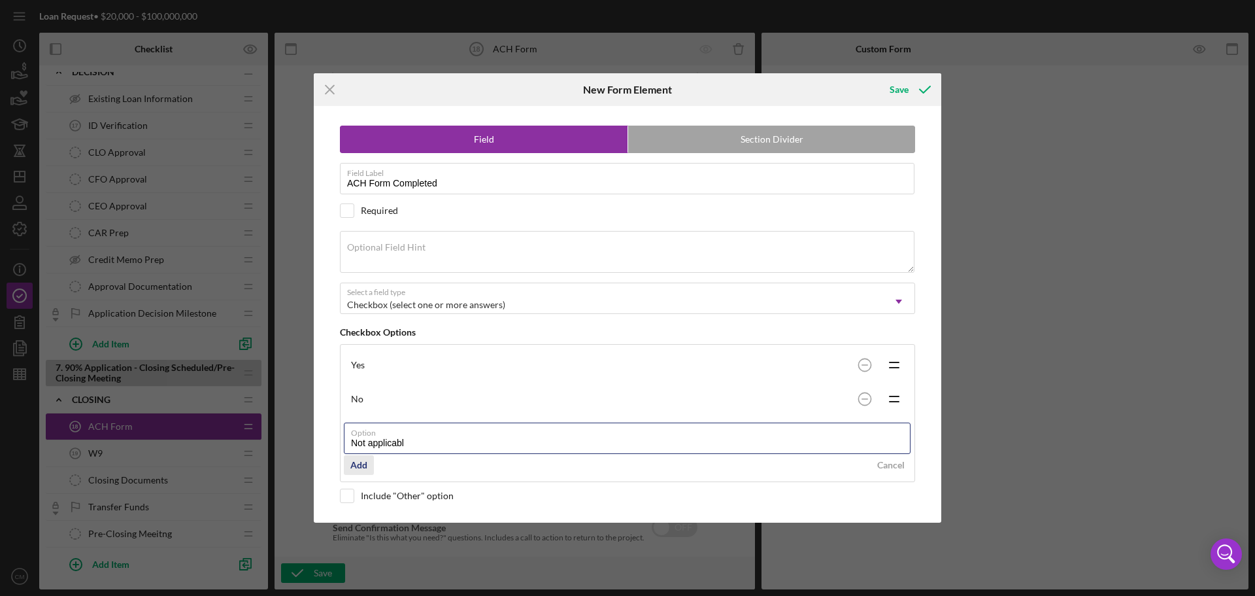
type input "Not applicable"
click at [433, 311] on div "Checkbox (select one or more answers)" at bounding box center [612, 305] width 543 height 30
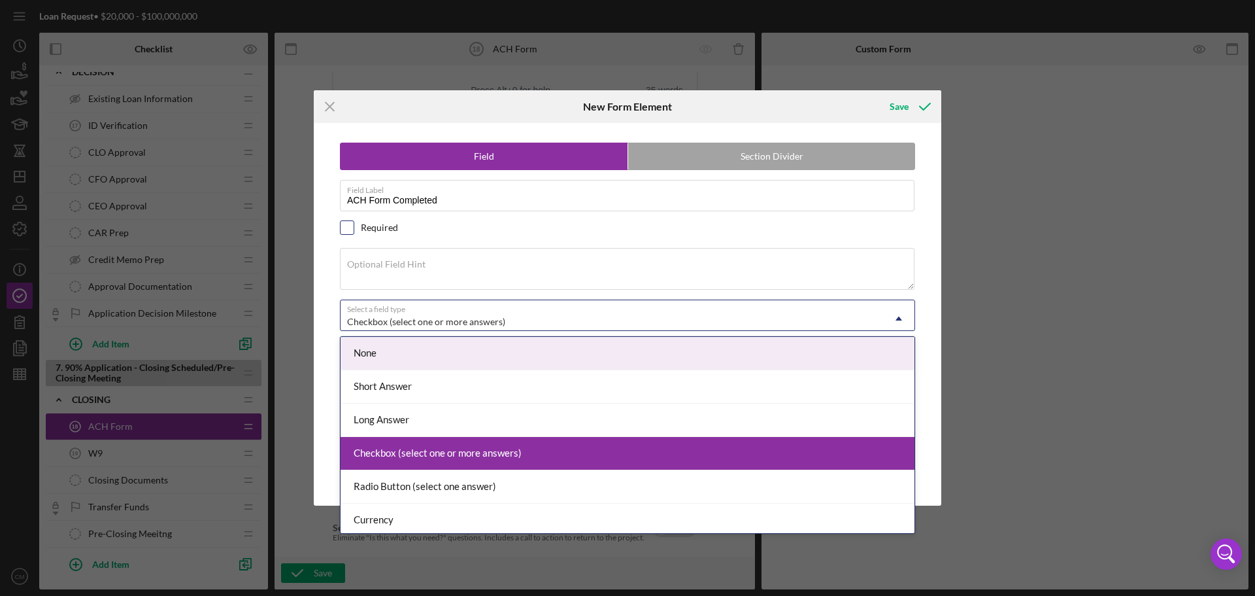
click at [345, 227] on input "checkbox" at bounding box center [347, 227] width 13 height 13
checkbox input "true"
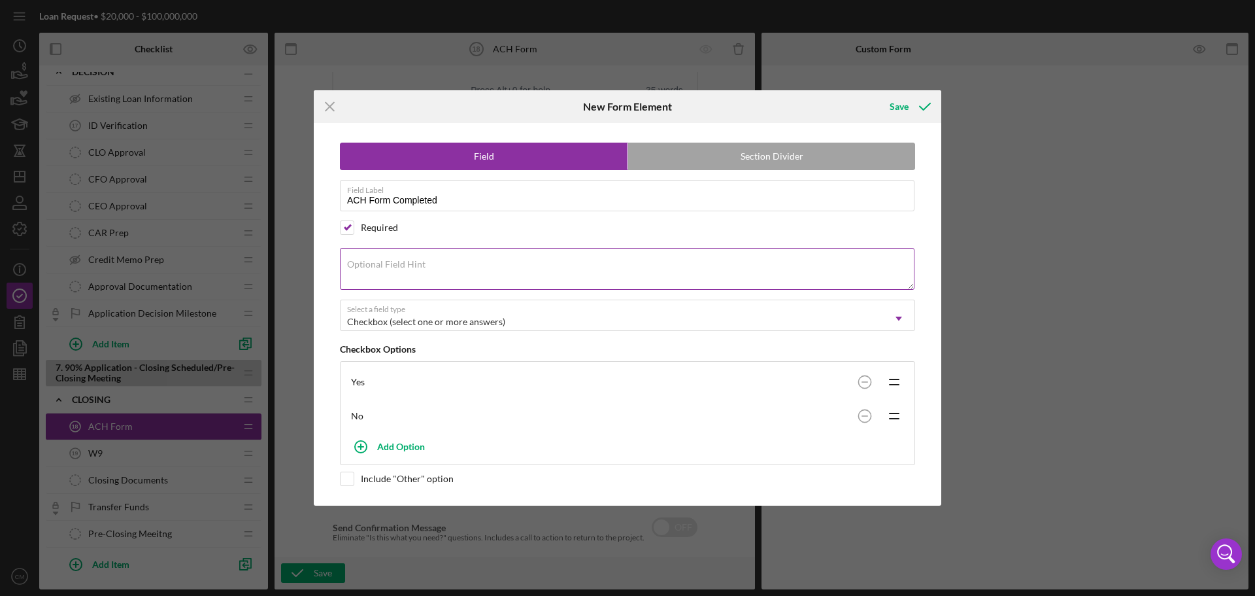
click at [386, 264] on label "Optional Field Hint" at bounding box center [386, 264] width 78 height 10
click at [386, 264] on textarea "Optional Field Hint" at bounding box center [627, 269] width 575 height 42
click at [904, 105] on div "Save" at bounding box center [899, 106] width 19 height 26
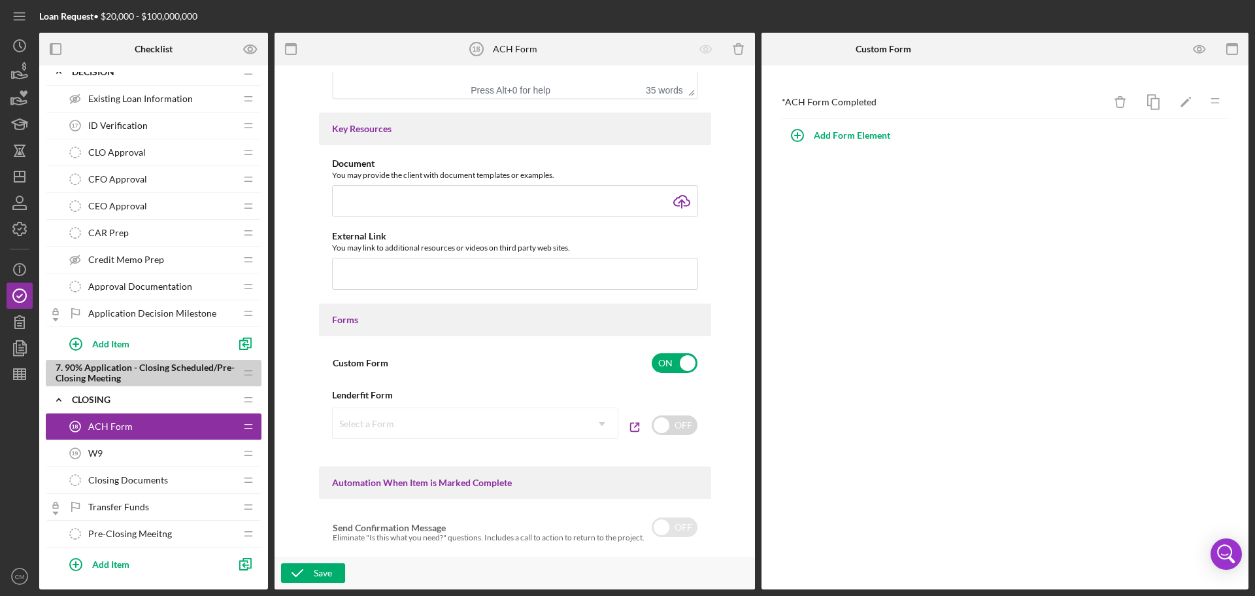
click at [120, 454] on div "W9 19 W9" at bounding box center [148, 453] width 173 height 26
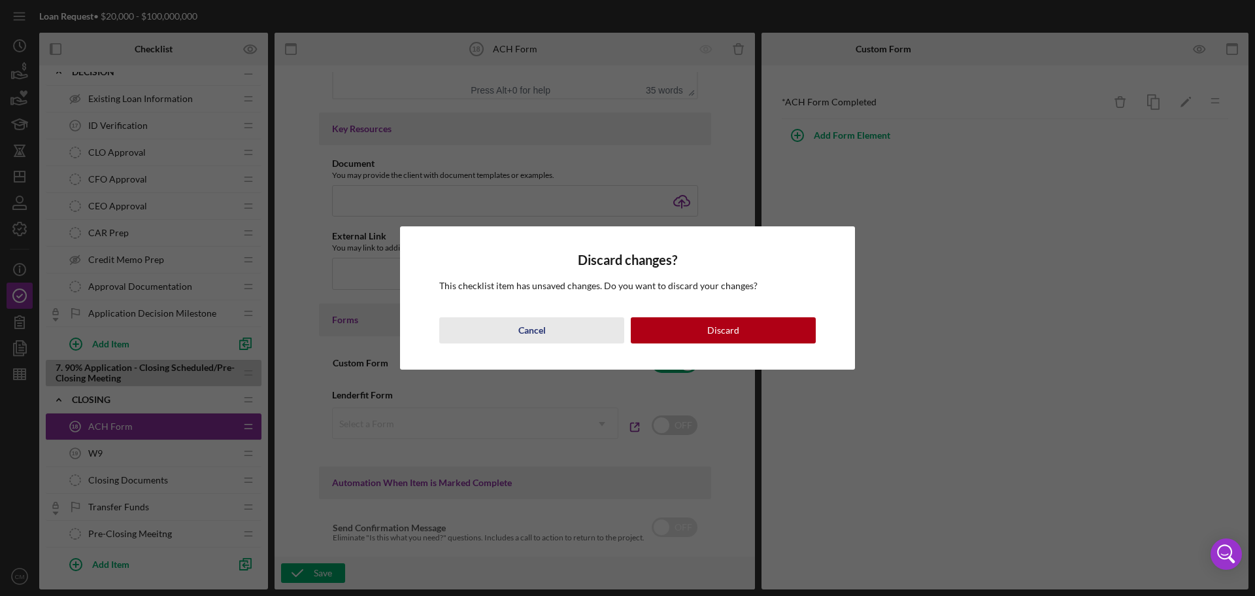
click at [539, 328] on div "Cancel" at bounding box center [531, 330] width 27 height 26
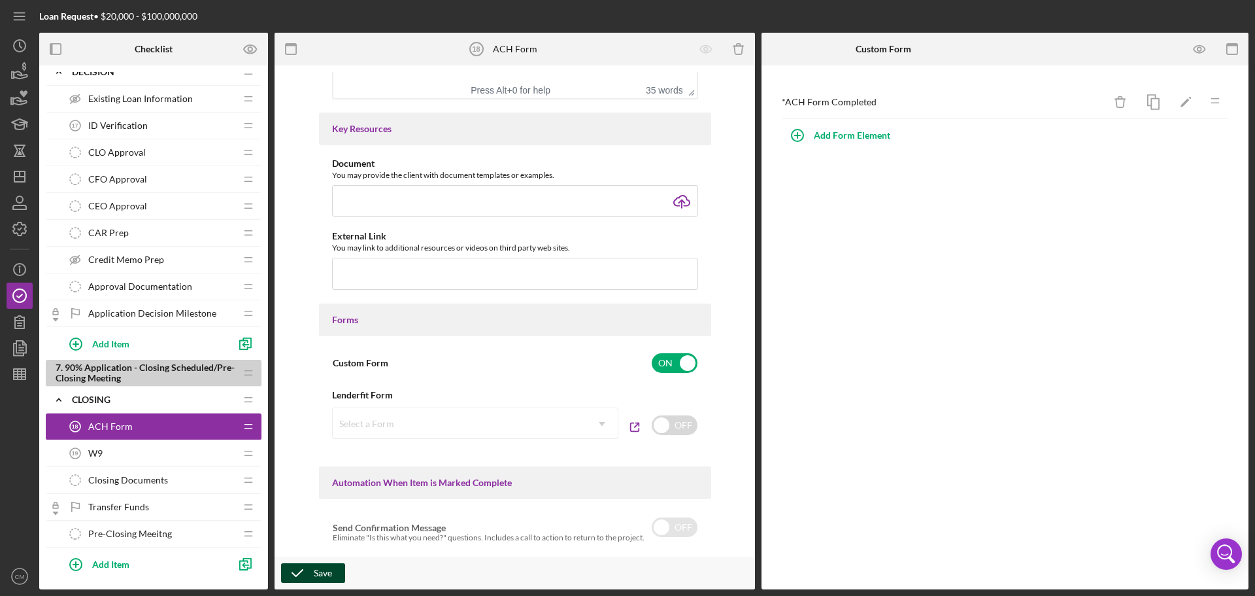
click at [331, 563] on div "Save" at bounding box center [323, 573] width 18 height 20
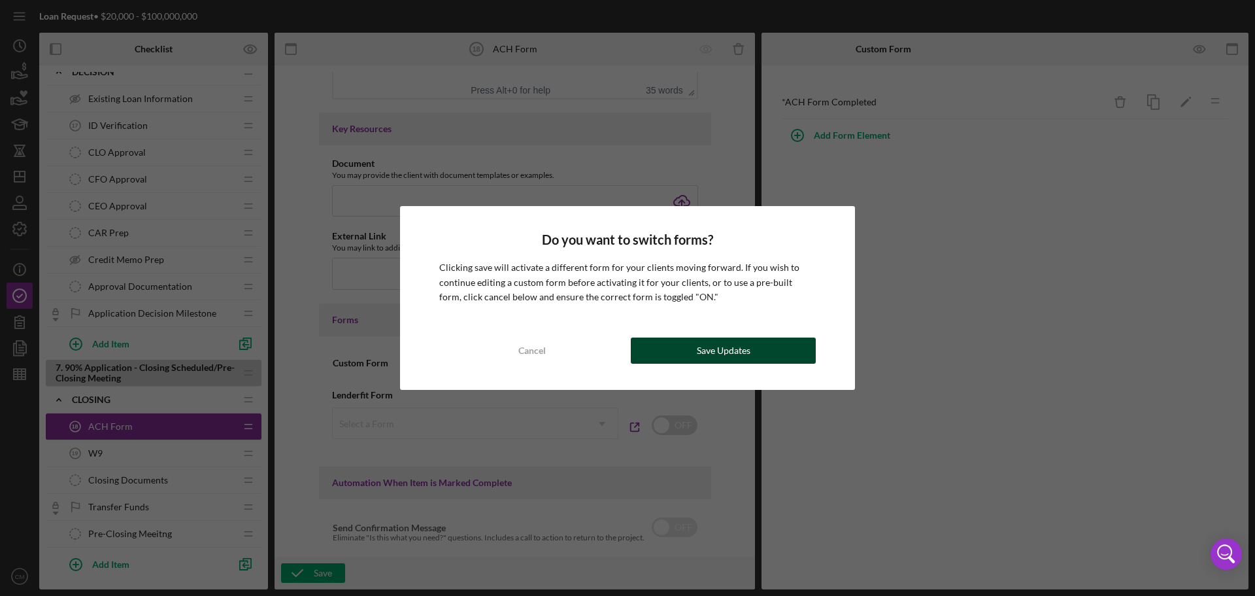
click at [685, 346] on button "Save Updates" at bounding box center [723, 350] width 185 height 26
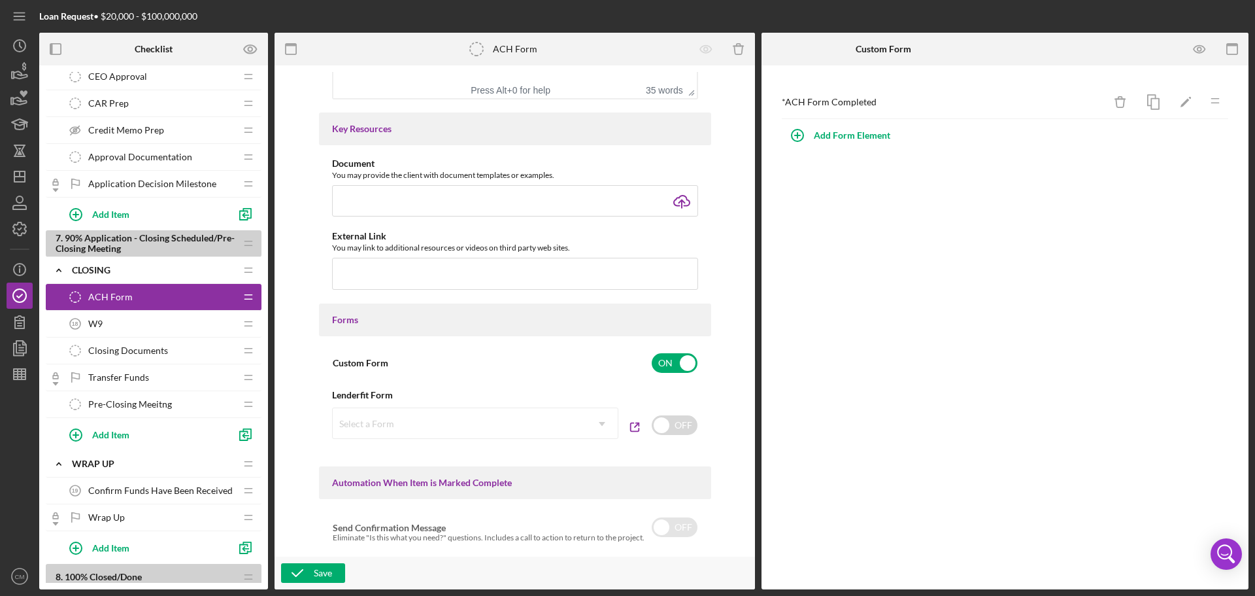
scroll to position [1421, 0]
click at [174, 397] on div "Pre-Closing Meeitng Pre-Closing Meeitng" at bounding box center [148, 403] width 173 height 26
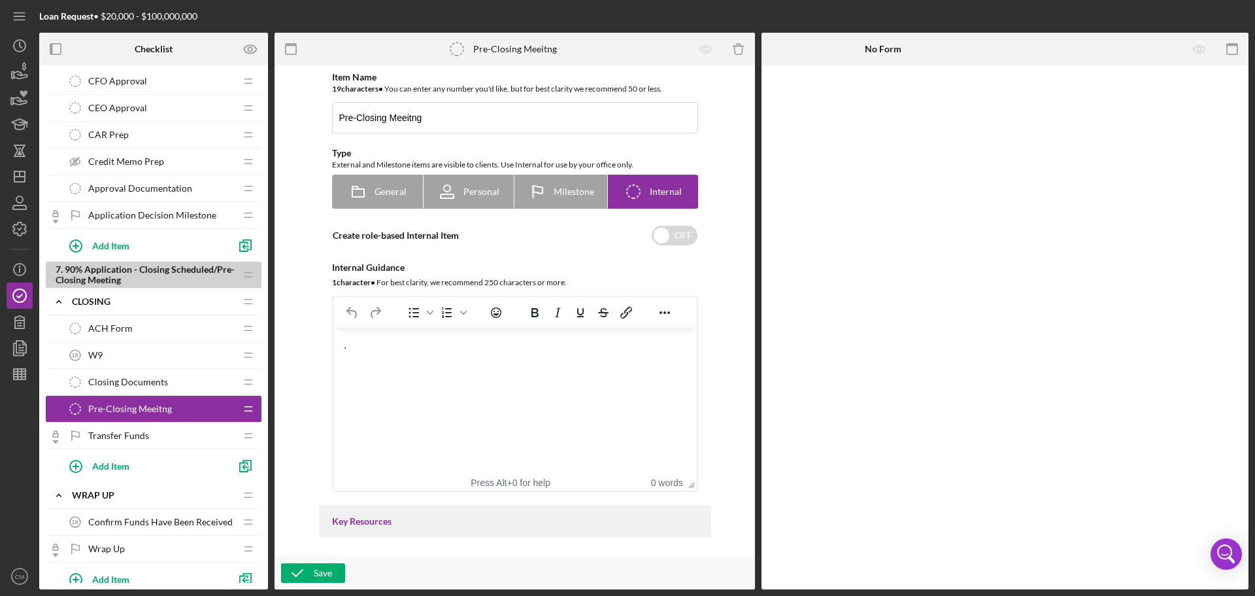
scroll to position [1423, 0]
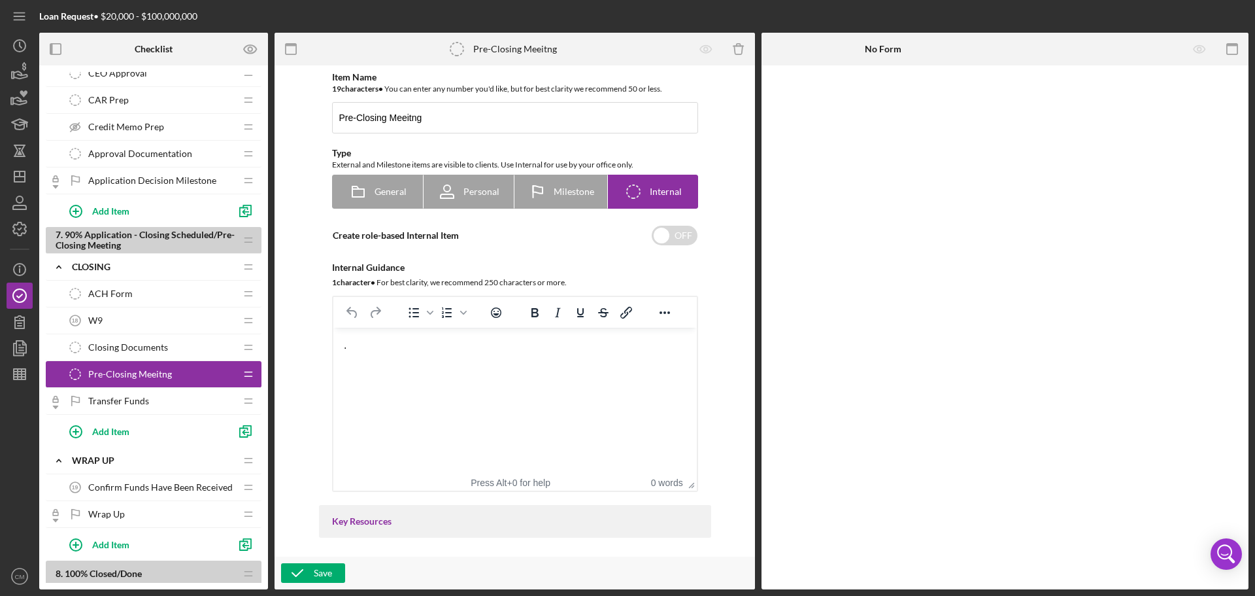
click at [164, 398] on div "Transfer Funds Transfer Funds" at bounding box center [148, 401] width 173 height 26
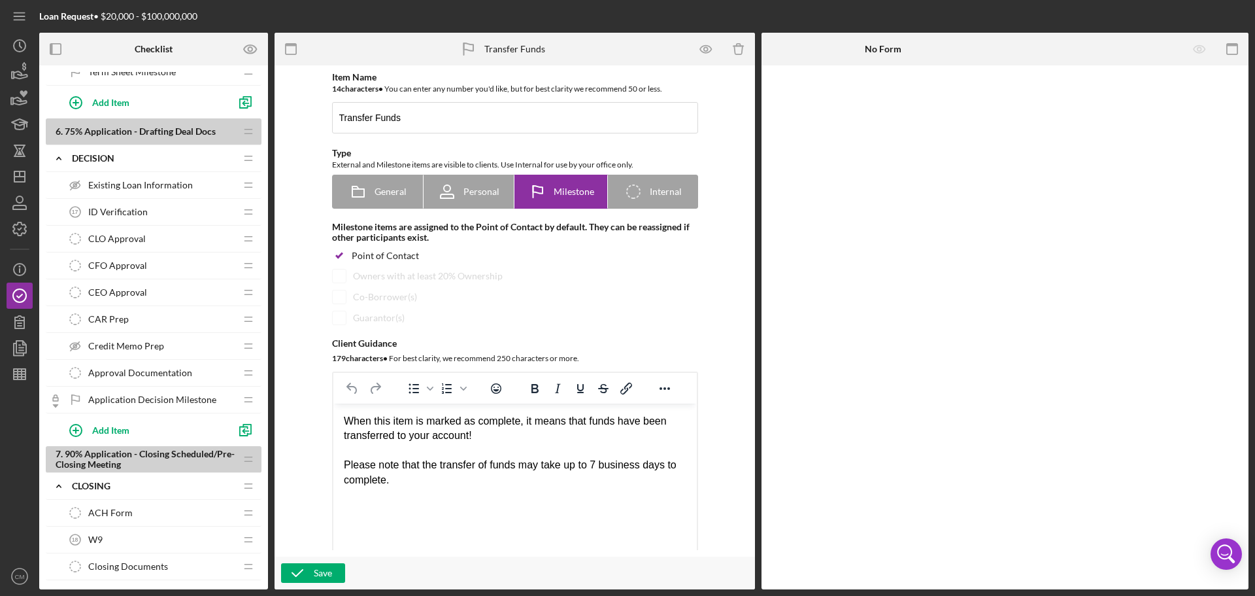
scroll to position [1227, 0]
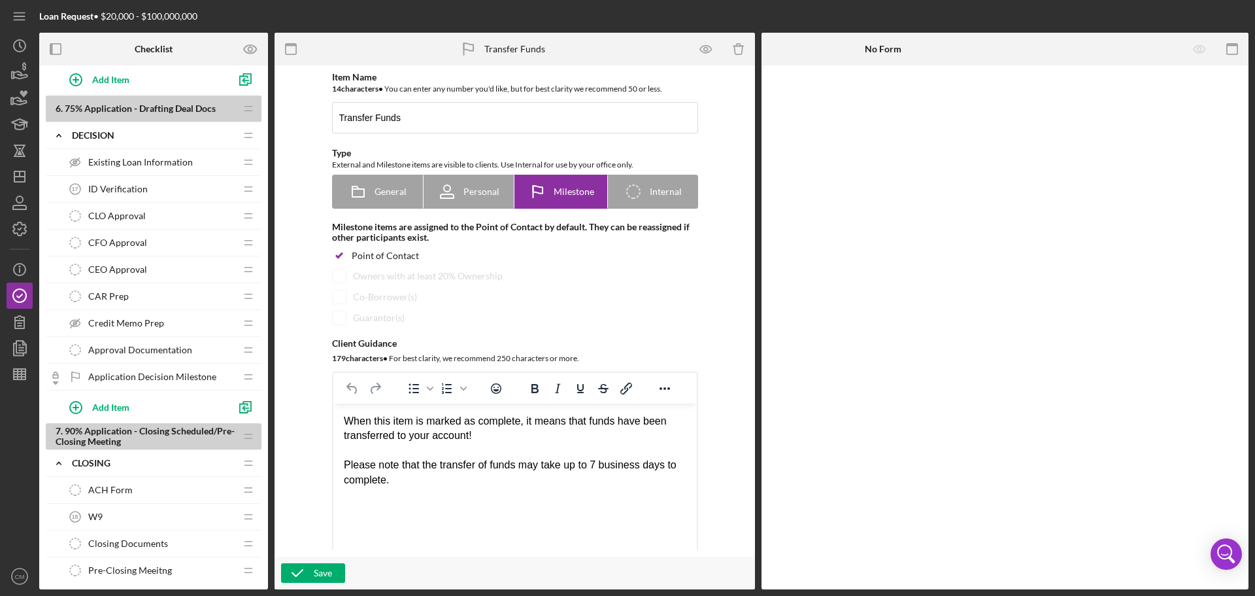
click at [174, 165] on span "Existing Loan Information" at bounding box center [140, 162] width 105 height 10
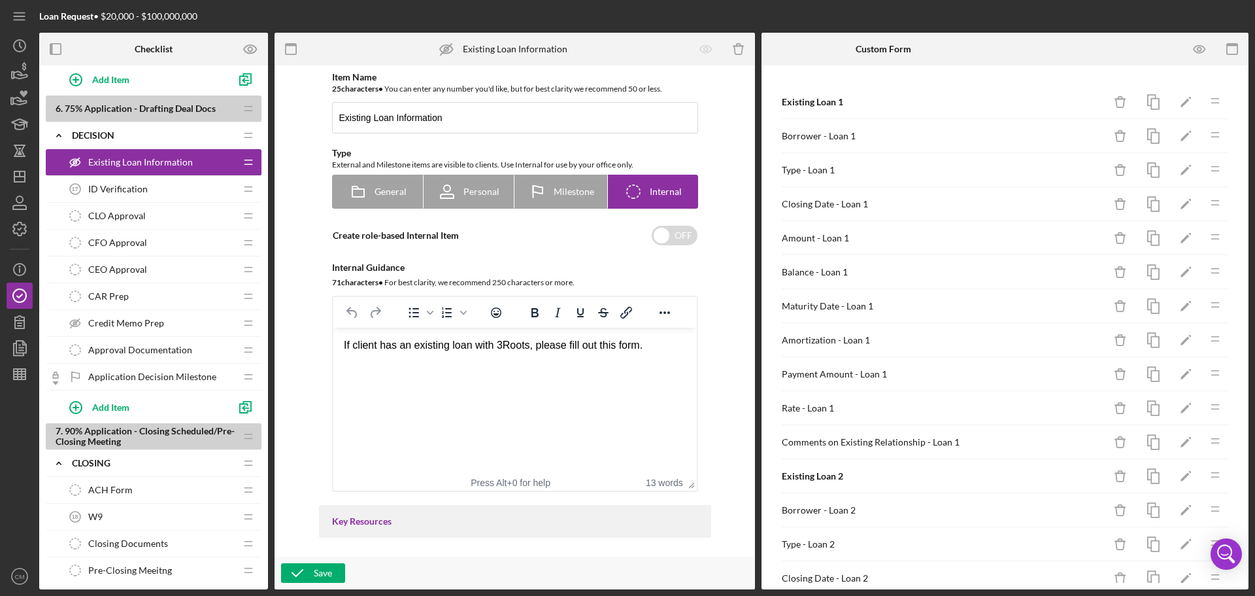
click at [157, 192] on div "ID Verification 17 ID Verification" at bounding box center [148, 189] width 173 height 26
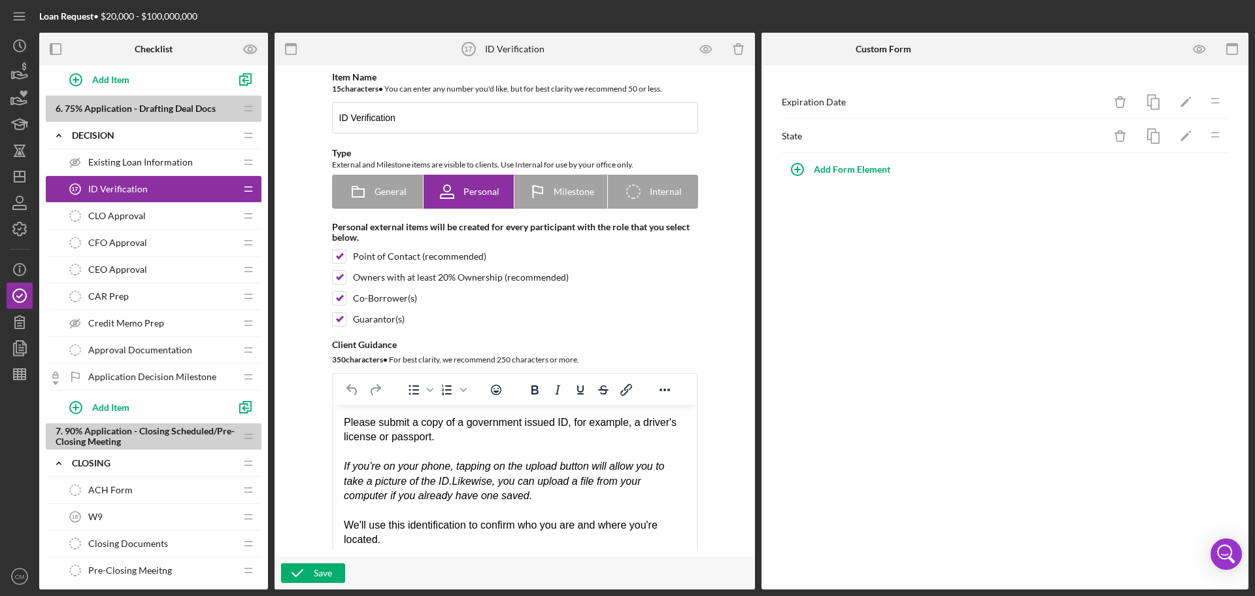
scroll to position [1293, 0]
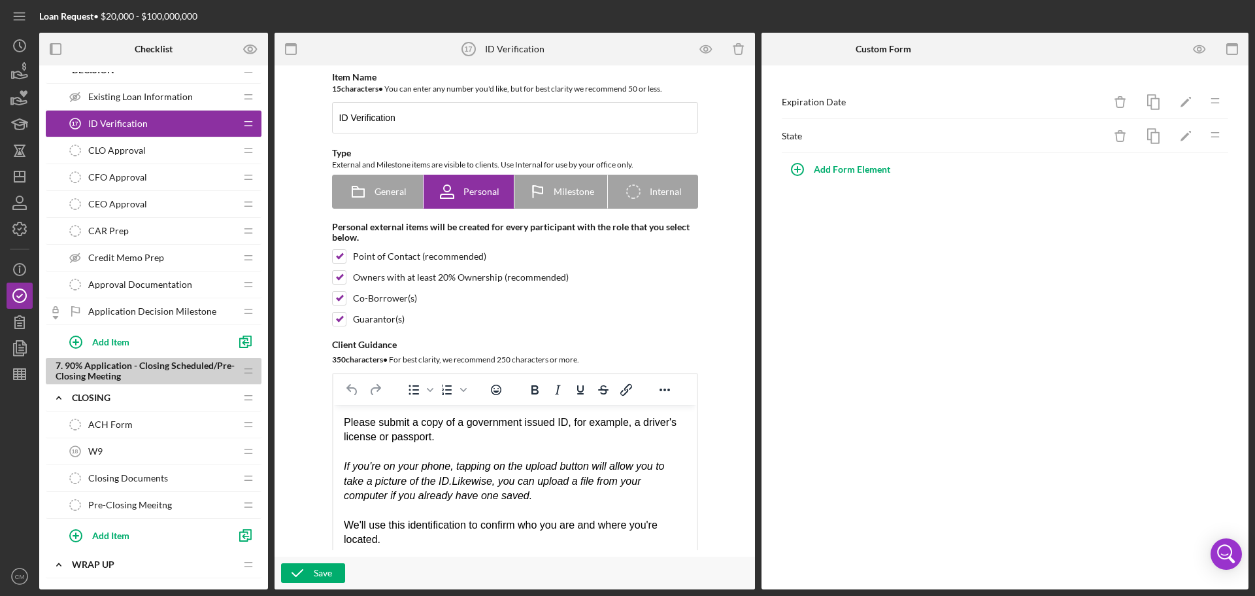
click at [220, 228] on div "CAR Prep CAR Prep" at bounding box center [148, 231] width 173 height 26
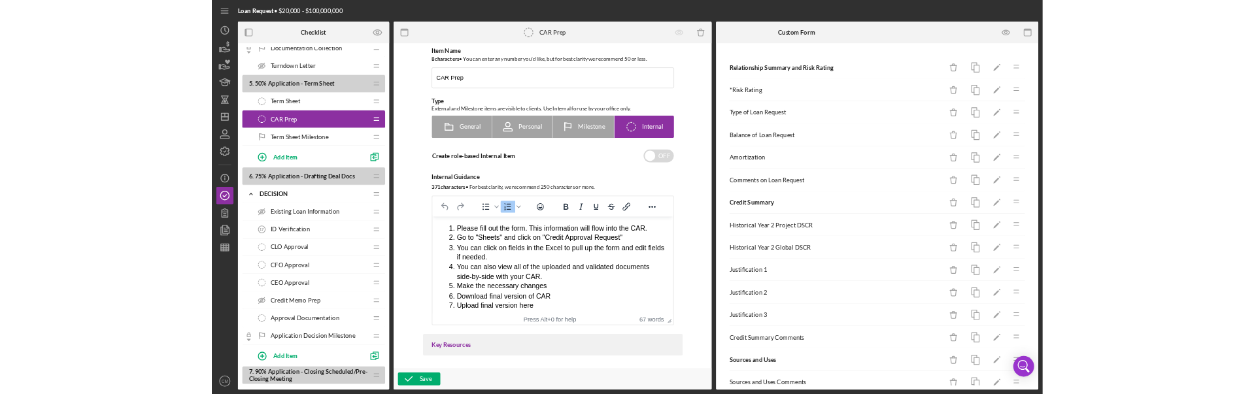
scroll to position [1162, 0]
